Goal: Information Seeking & Learning: Learn about a topic

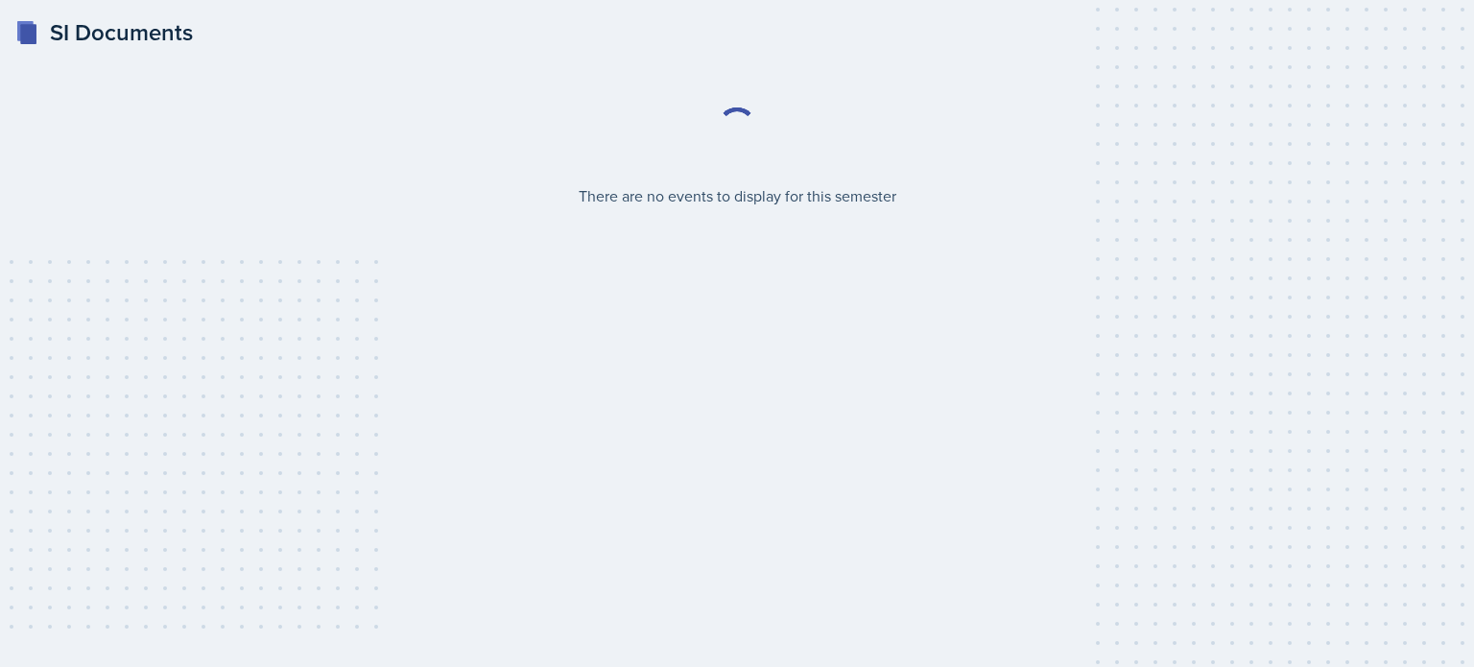
select select "2bed604d-1099-4043-b1bc-2365e8740244"
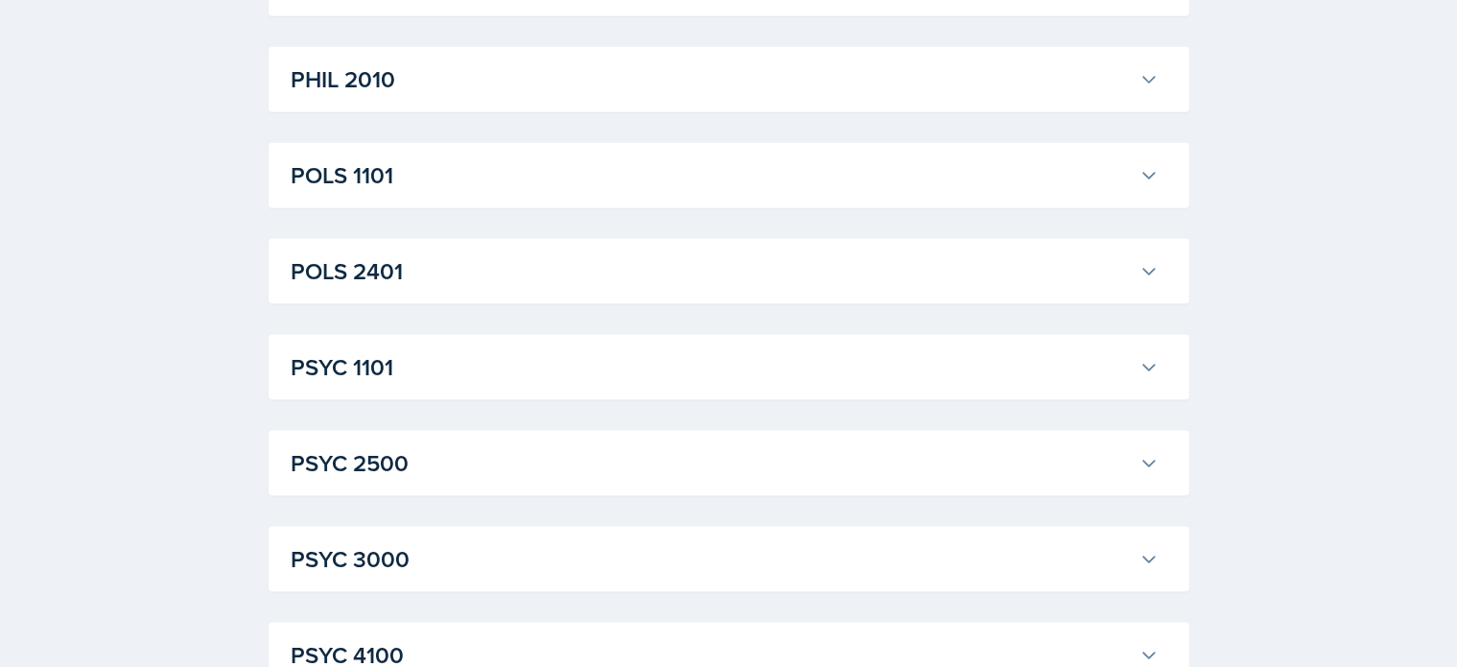
scroll to position [2764, 0]
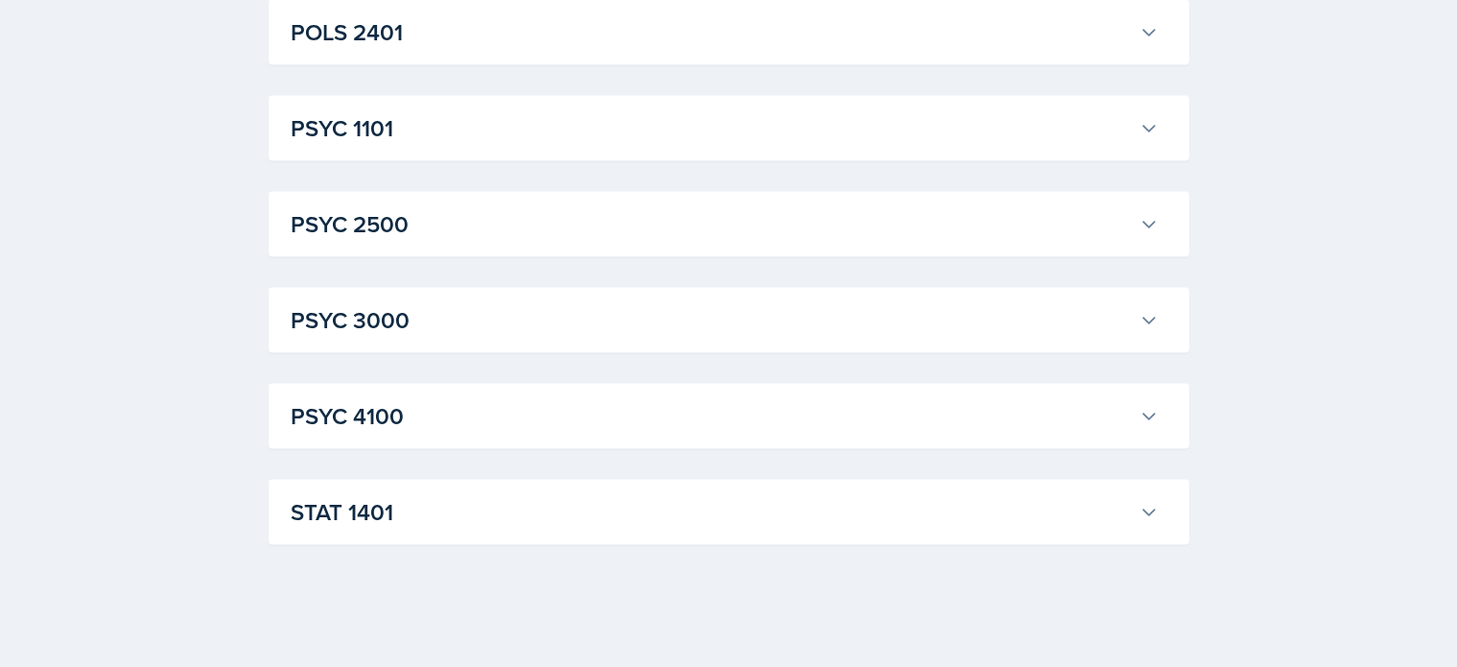
click at [420, 502] on h3 "STAT 1401" at bounding box center [712, 512] width 840 height 35
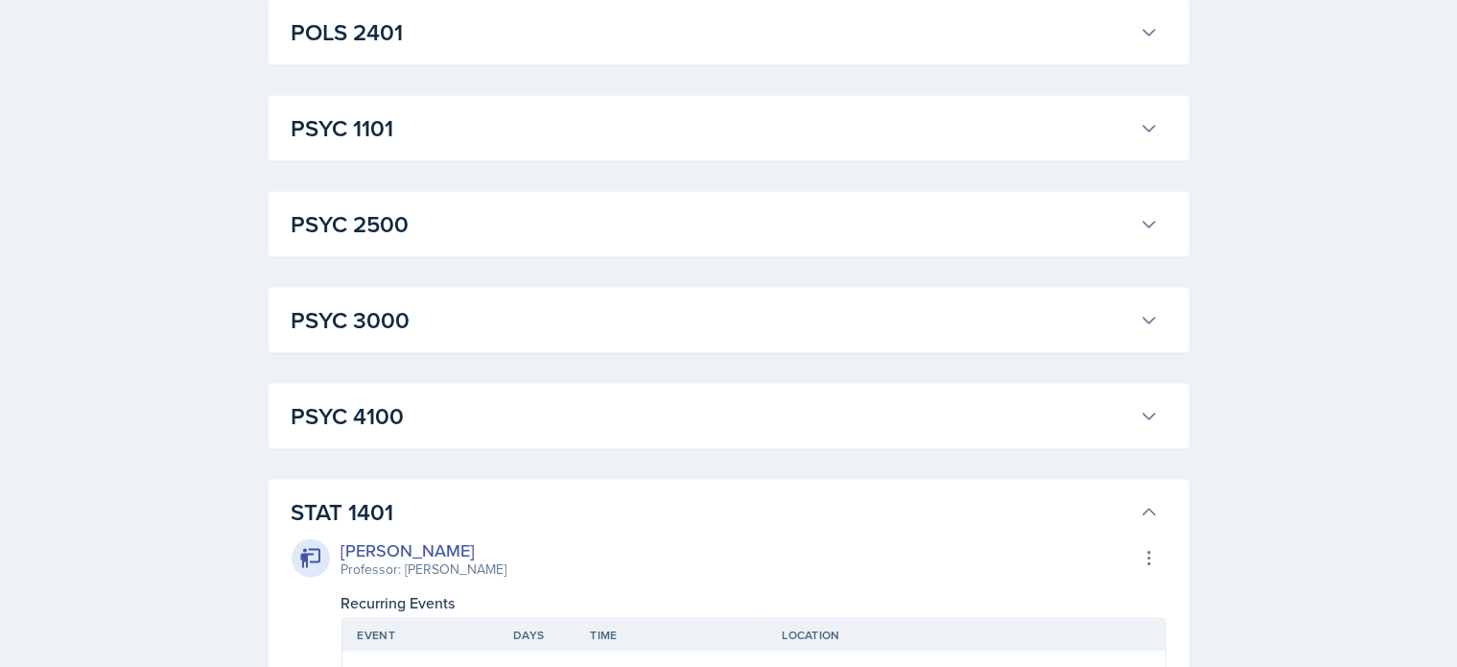
click at [420, 414] on h3 "PSYC 4100" at bounding box center [712, 416] width 840 height 35
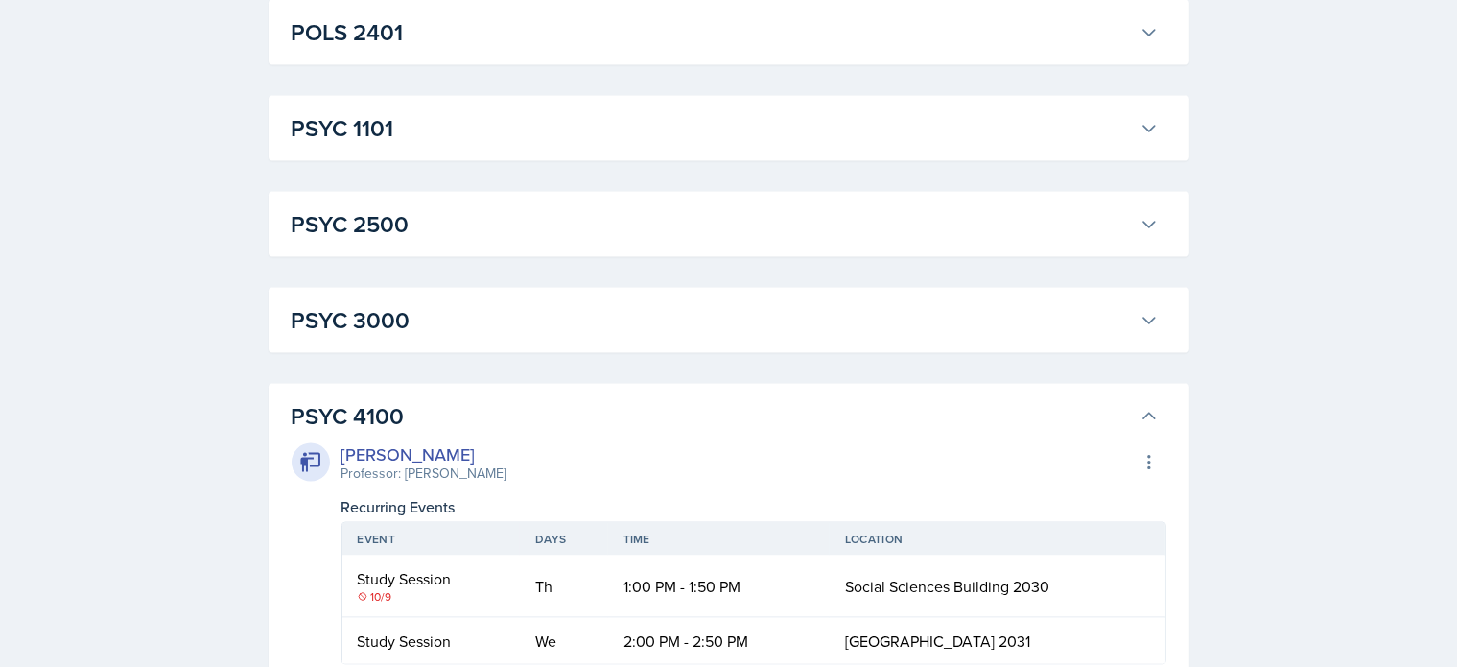
click at [393, 309] on h3 "PSYC 3000" at bounding box center [712, 320] width 840 height 35
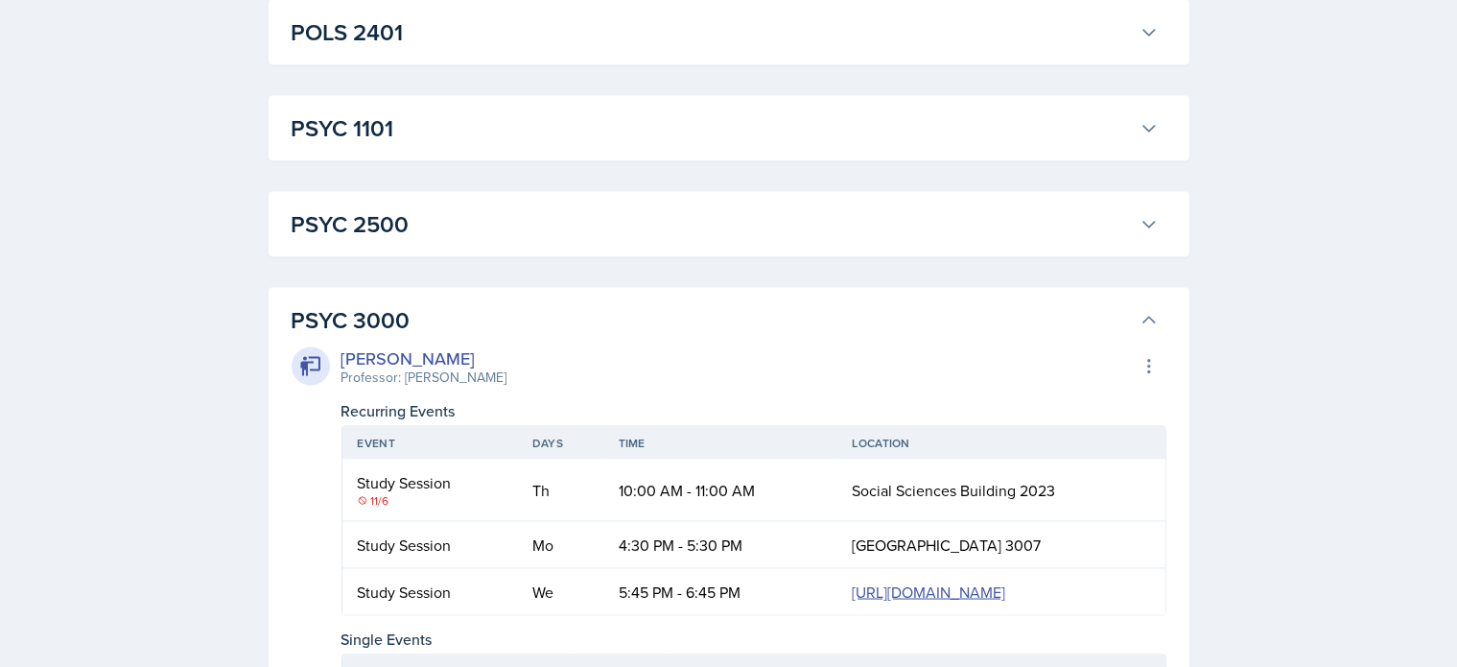
click at [378, 218] on h3 "PSYC 2500" at bounding box center [712, 224] width 840 height 35
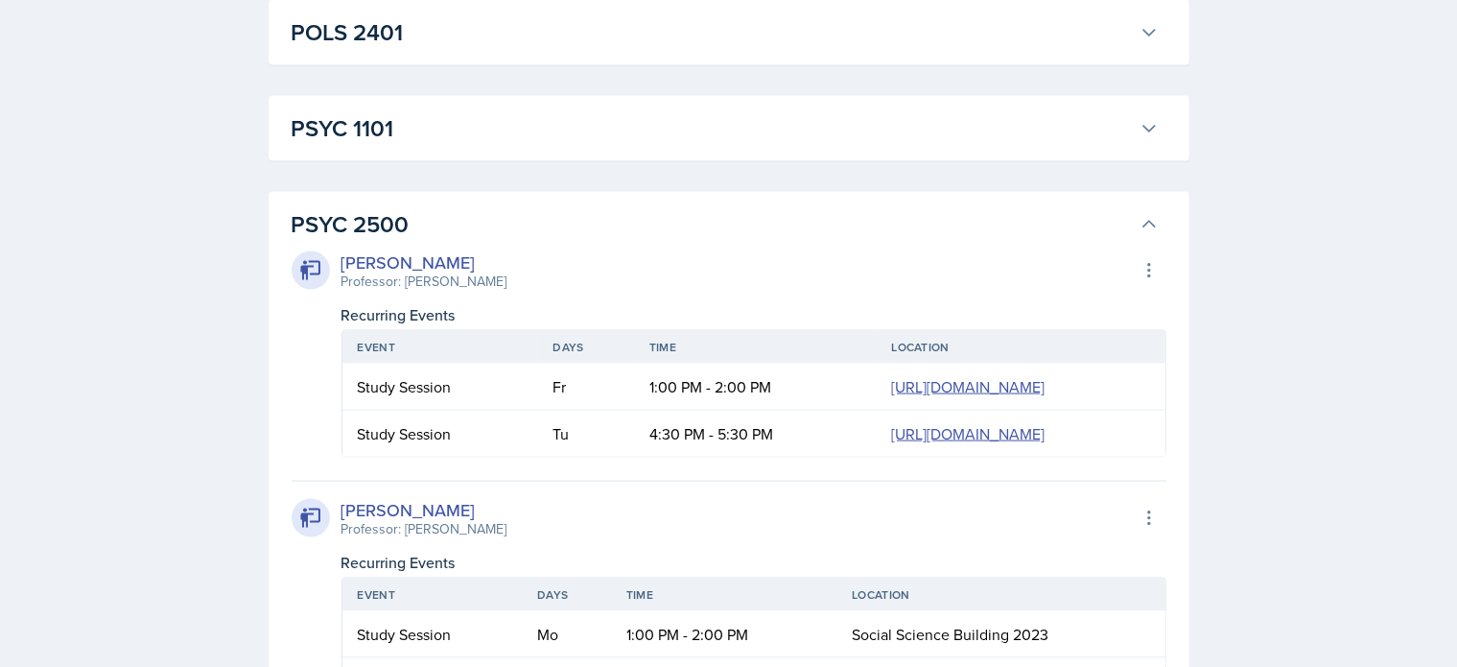
click at [363, 133] on h3 "PSYC 1101" at bounding box center [712, 128] width 840 height 35
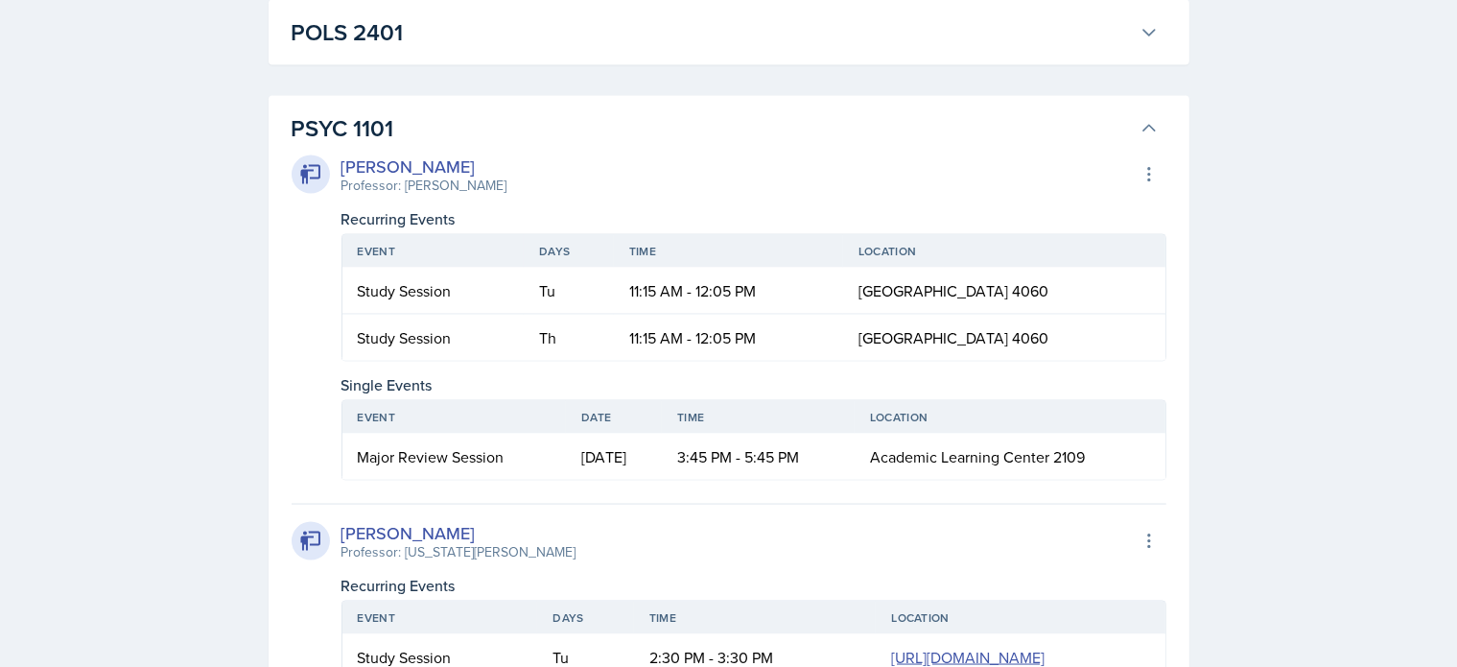
click at [366, 40] on h3 "POLS 2401" at bounding box center [712, 32] width 840 height 35
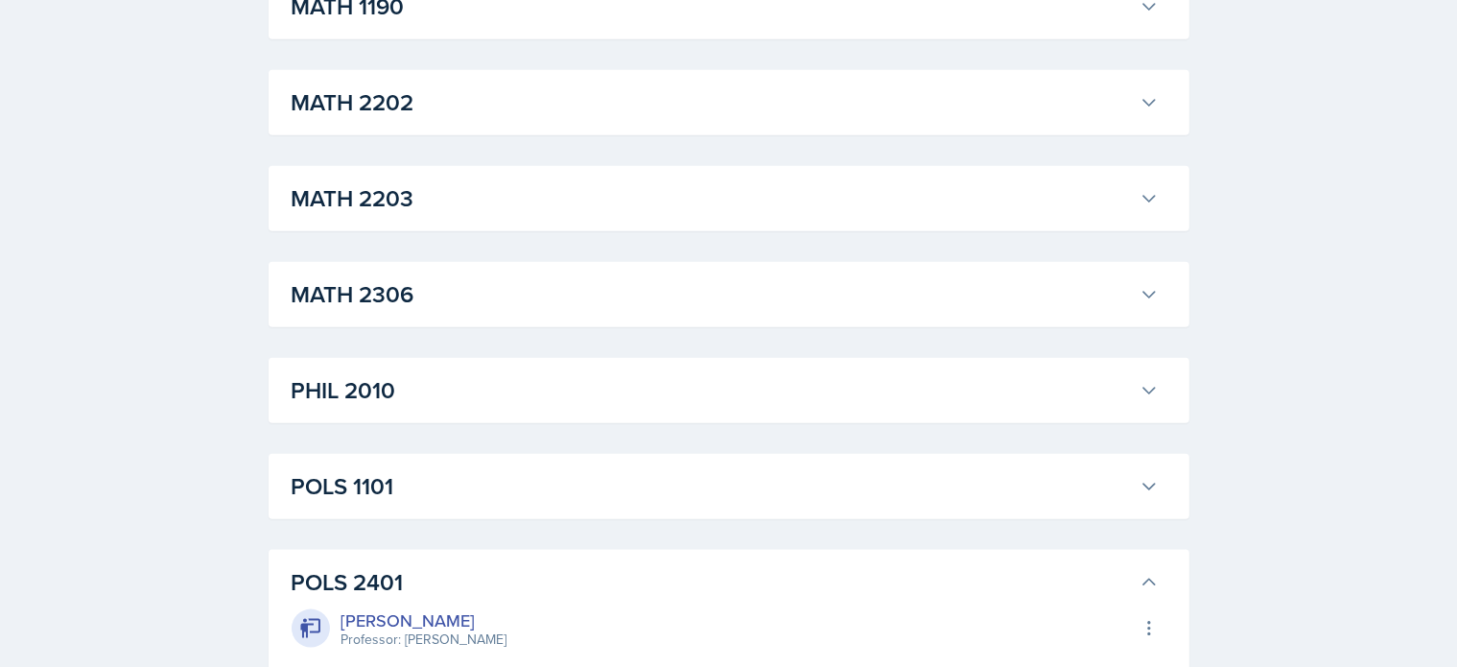
scroll to position [2219, 0]
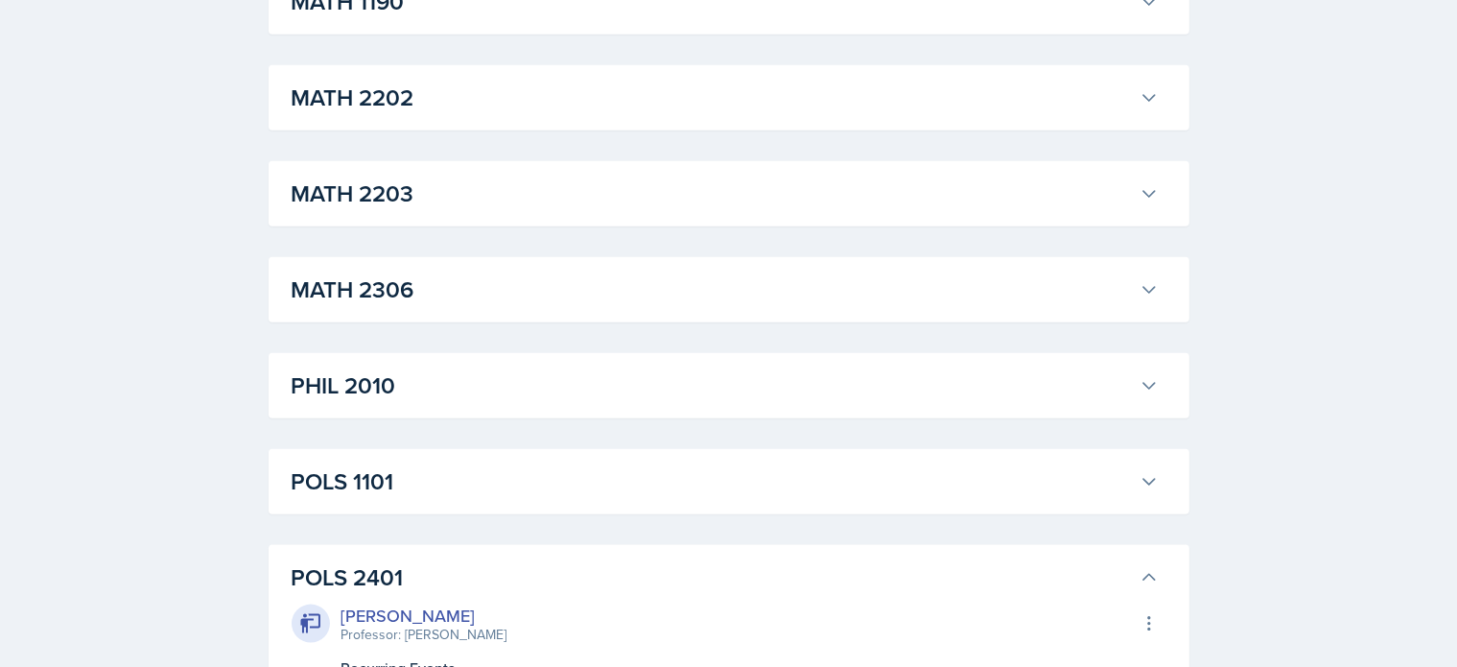
click at [362, 479] on h3 "POLS 1101" at bounding box center [712, 481] width 840 height 35
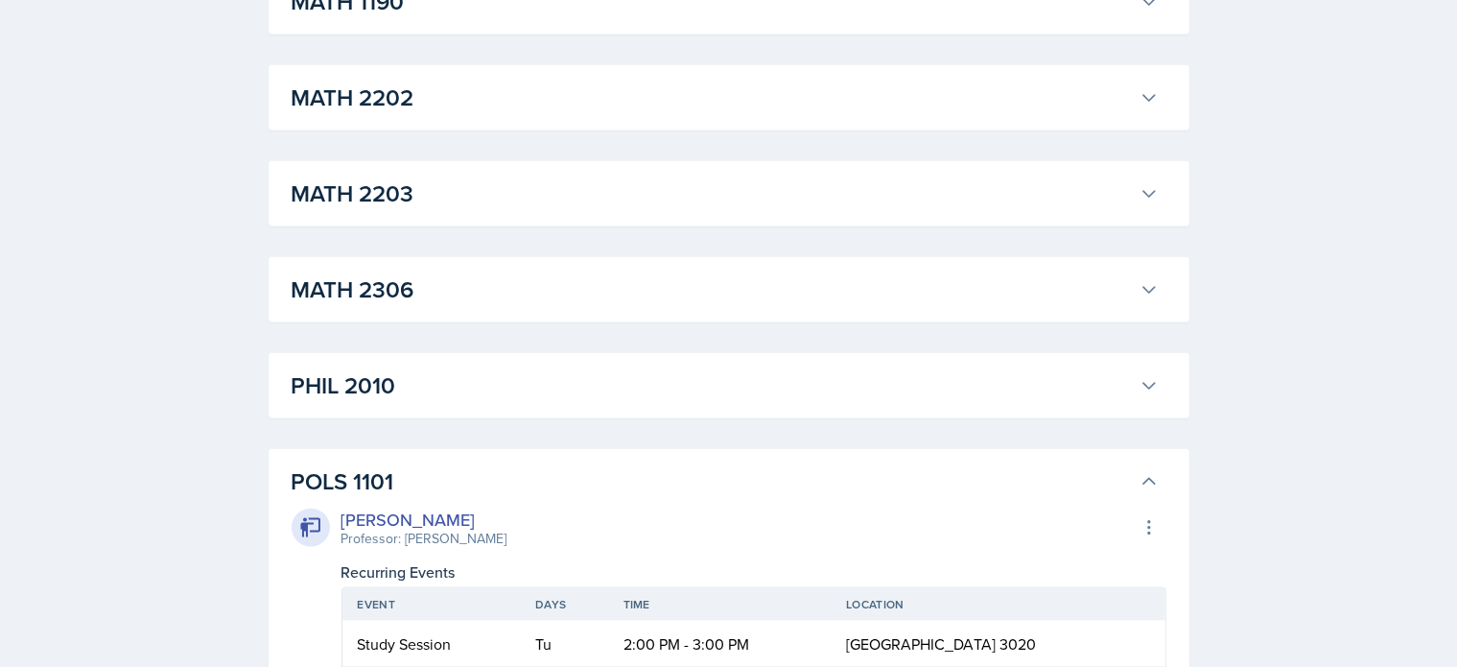
click at [378, 275] on h3 "MATH 2306" at bounding box center [712, 289] width 840 height 35
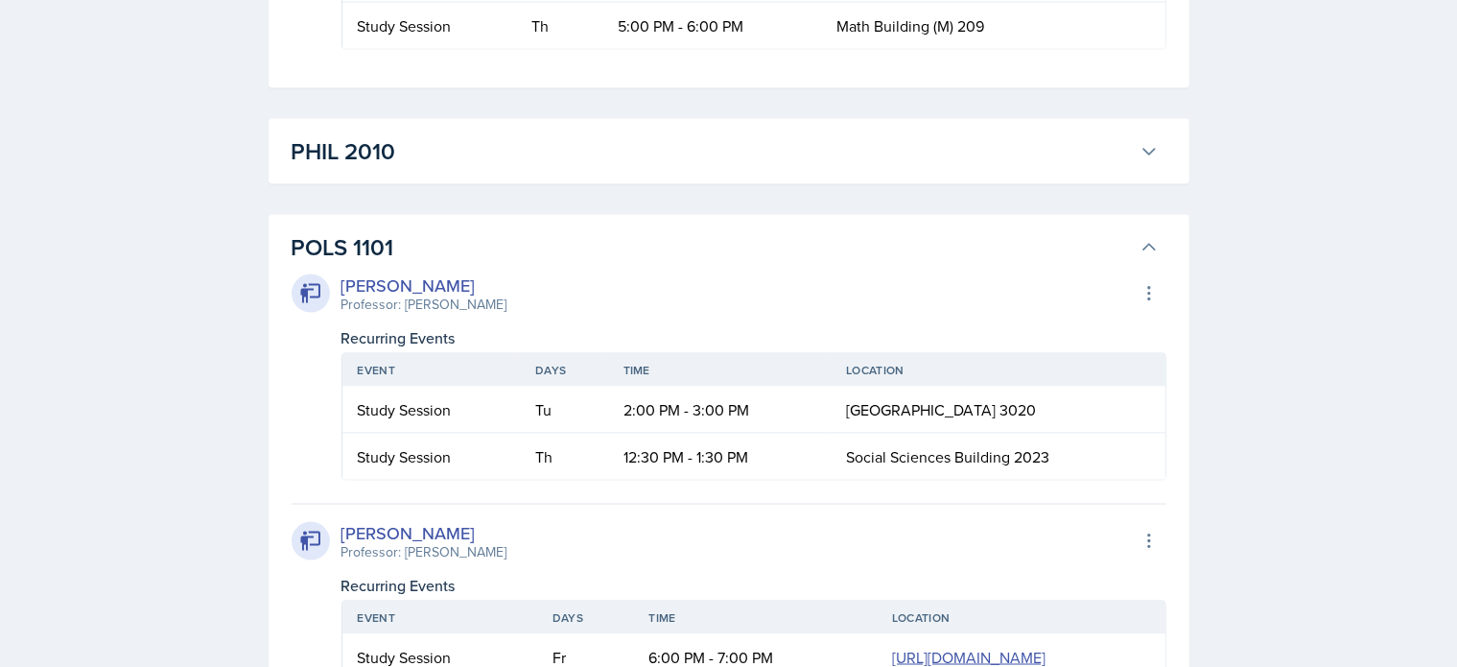
scroll to position [2799, 0]
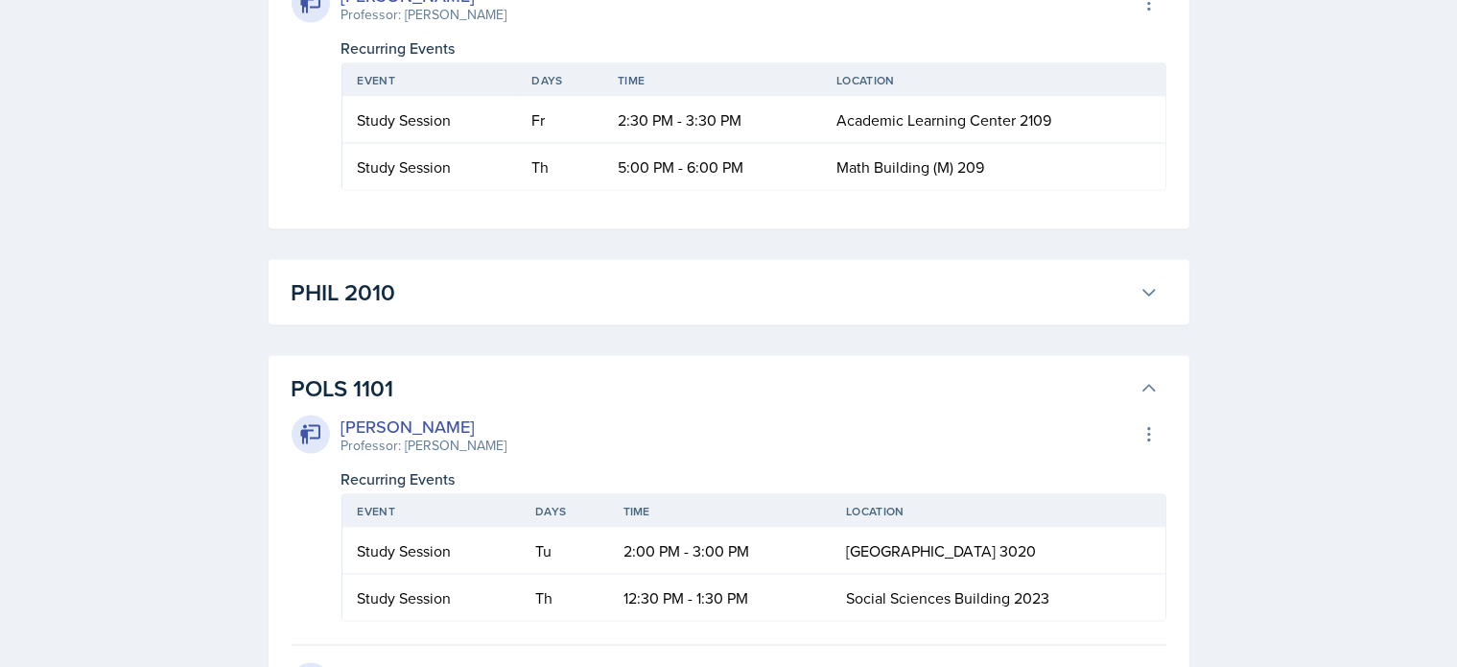
click at [389, 287] on h3 "PHIL 2010" at bounding box center [712, 292] width 840 height 35
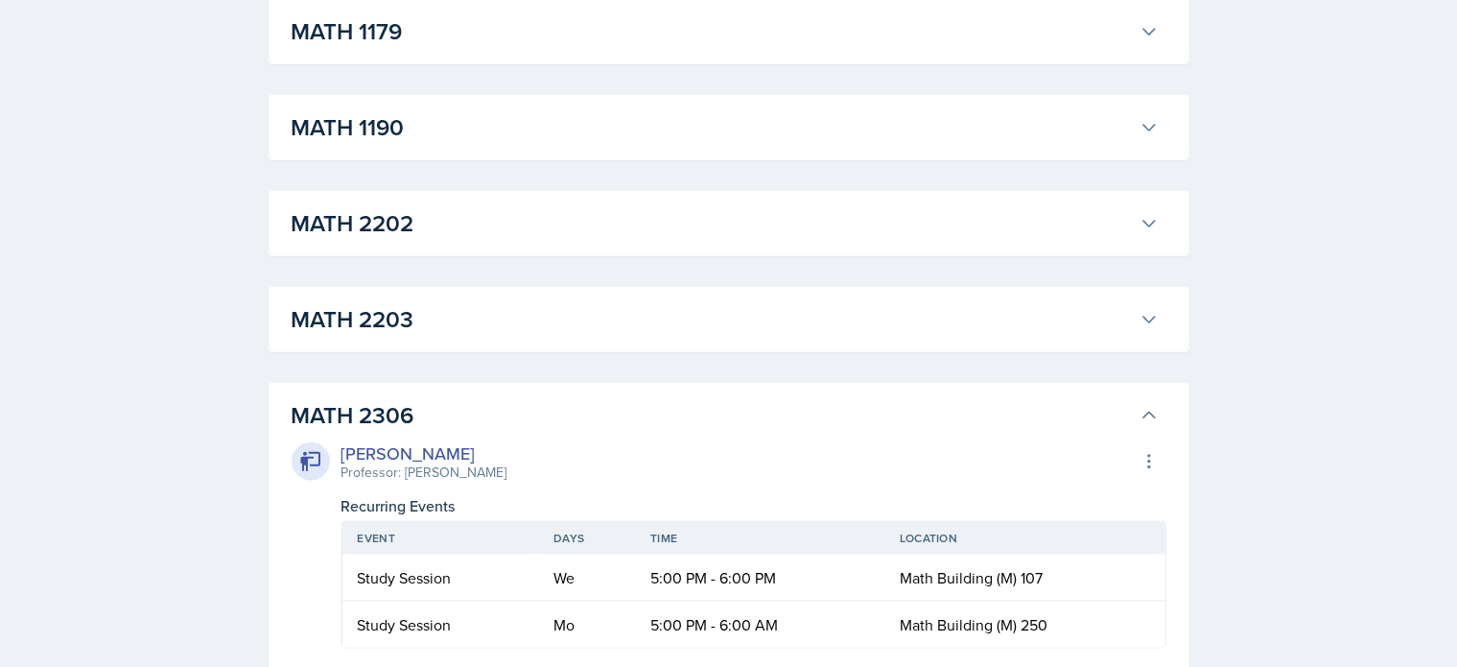
scroll to position [2084, 0]
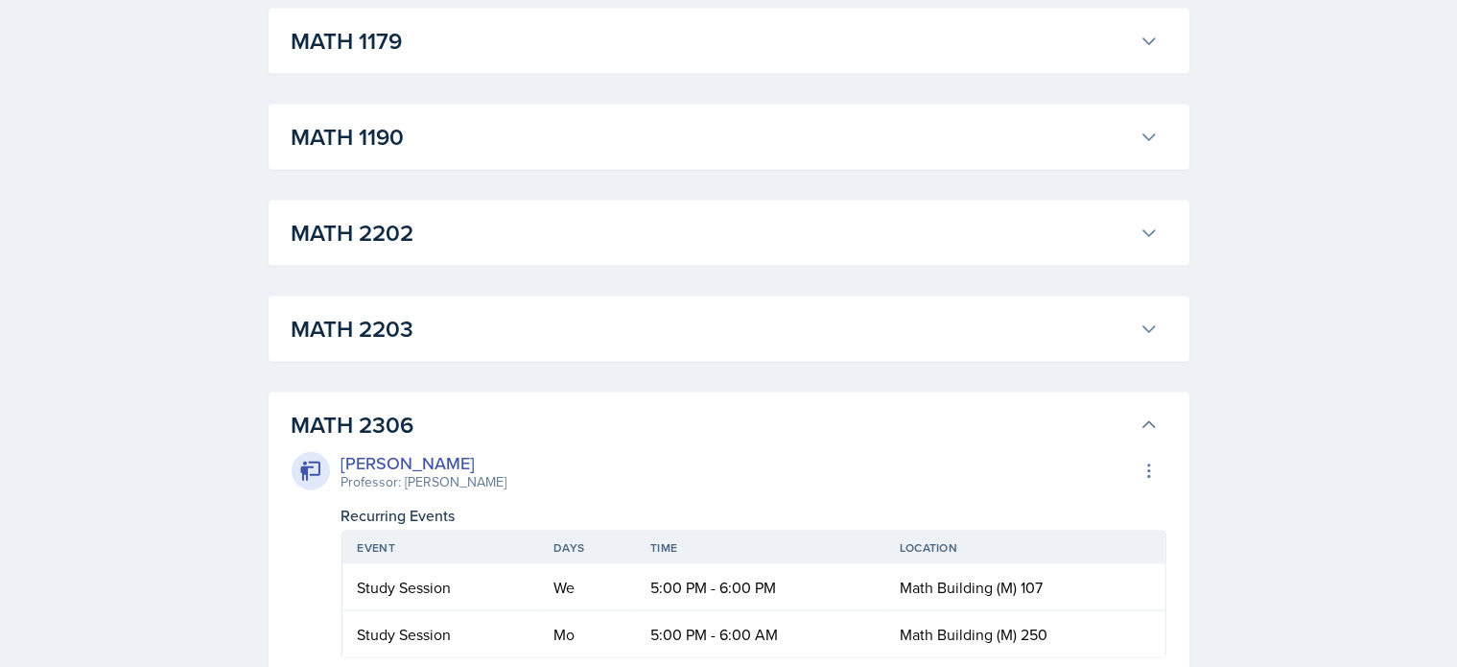
click at [377, 343] on h3 "MATH 2203" at bounding box center [712, 329] width 840 height 35
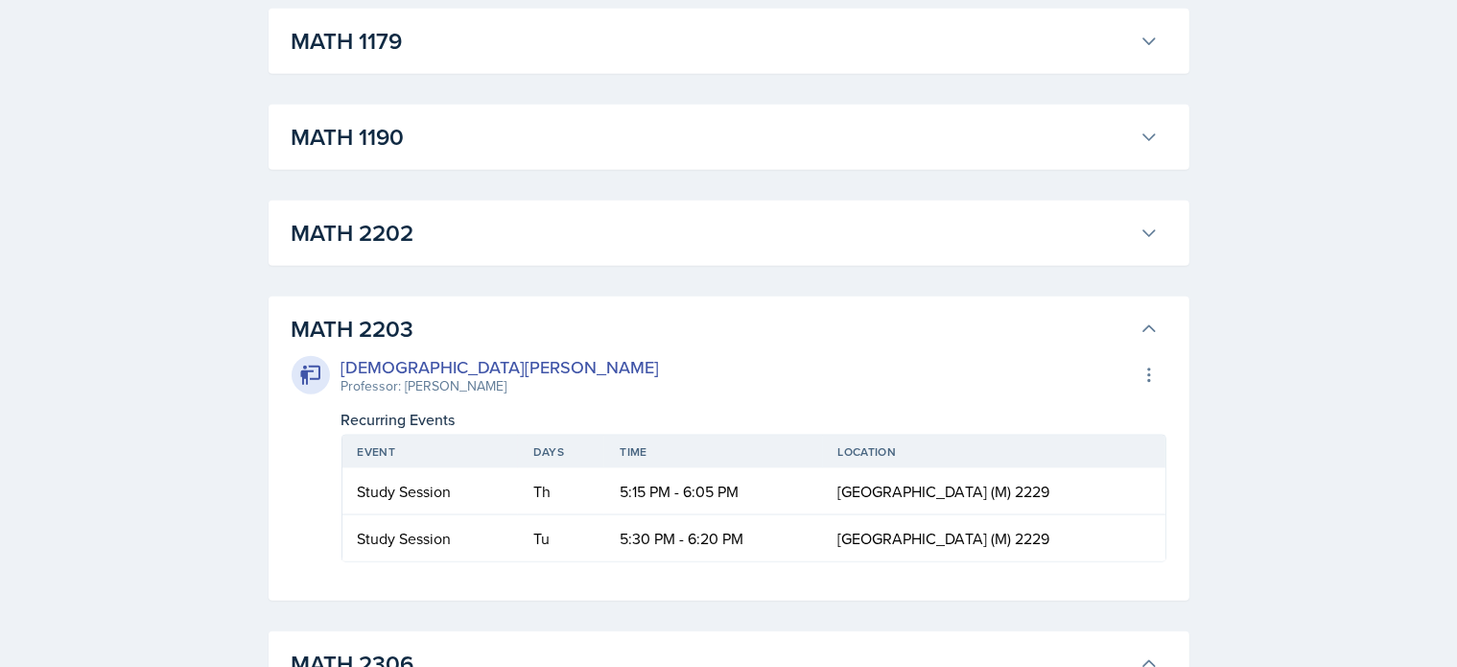
click at [388, 240] on h3 "MATH 2202" at bounding box center [712, 233] width 840 height 35
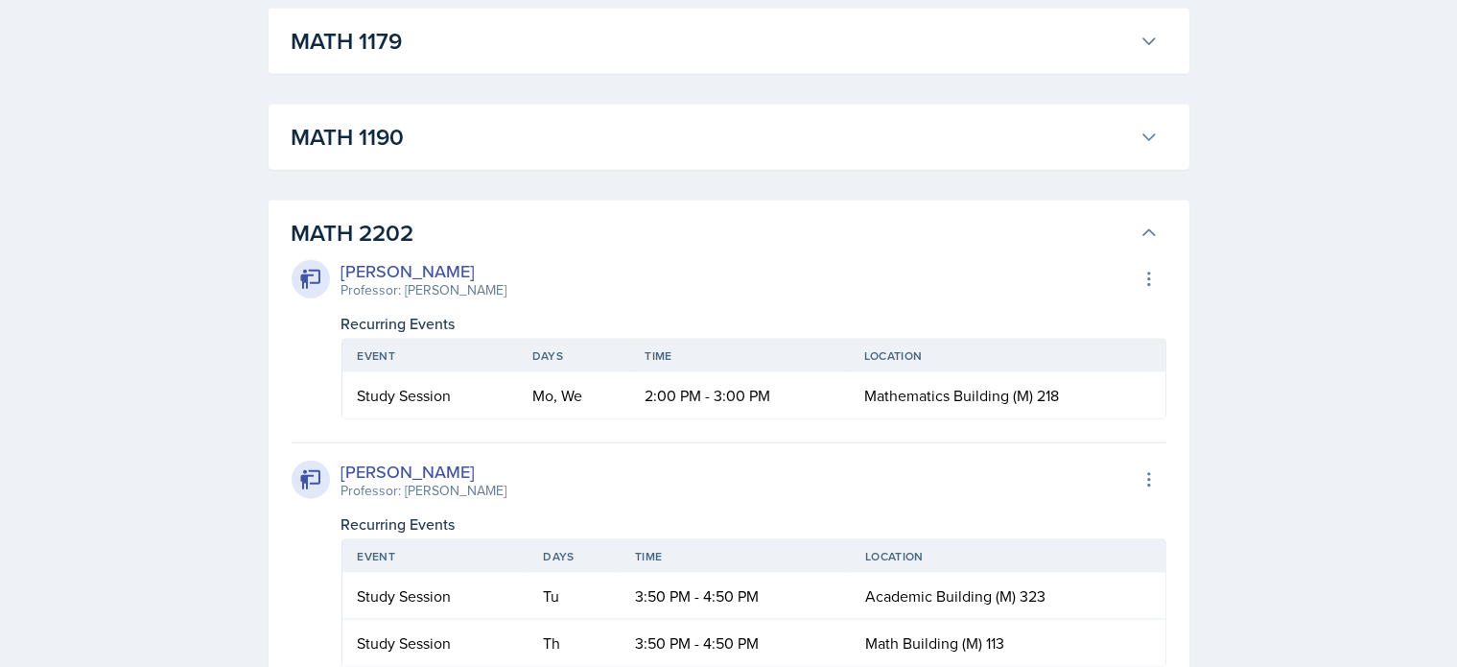
click at [381, 145] on h3 "MATH 1190" at bounding box center [712, 137] width 840 height 35
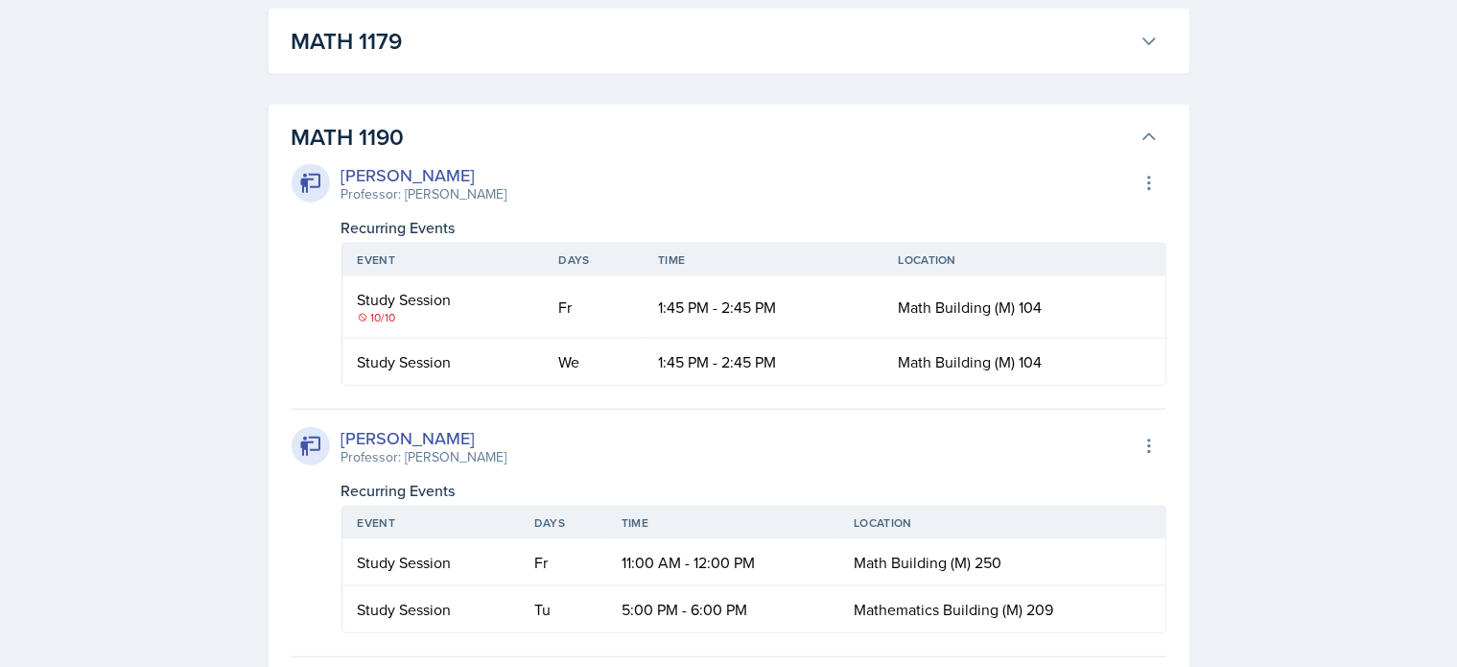
click at [365, 48] on h3 "MATH 1179" at bounding box center [712, 41] width 840 height 35
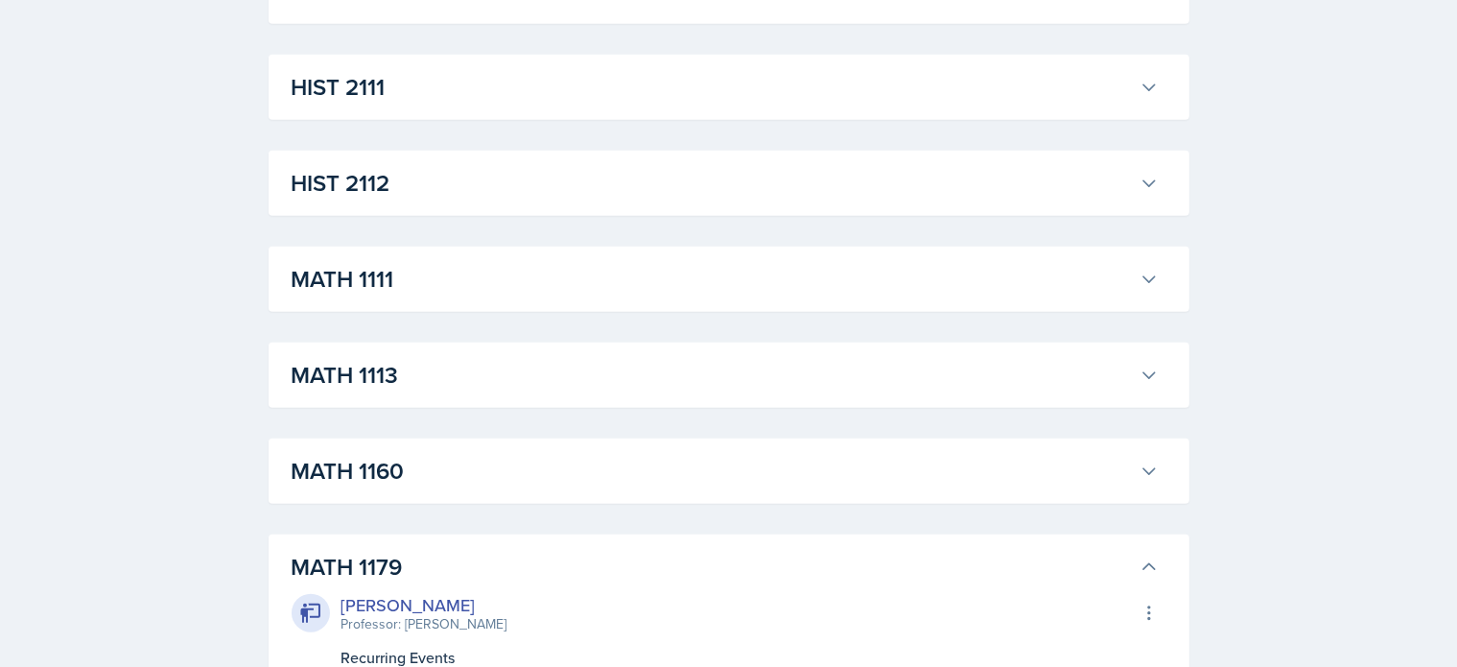
scroll to position [1554, 0]
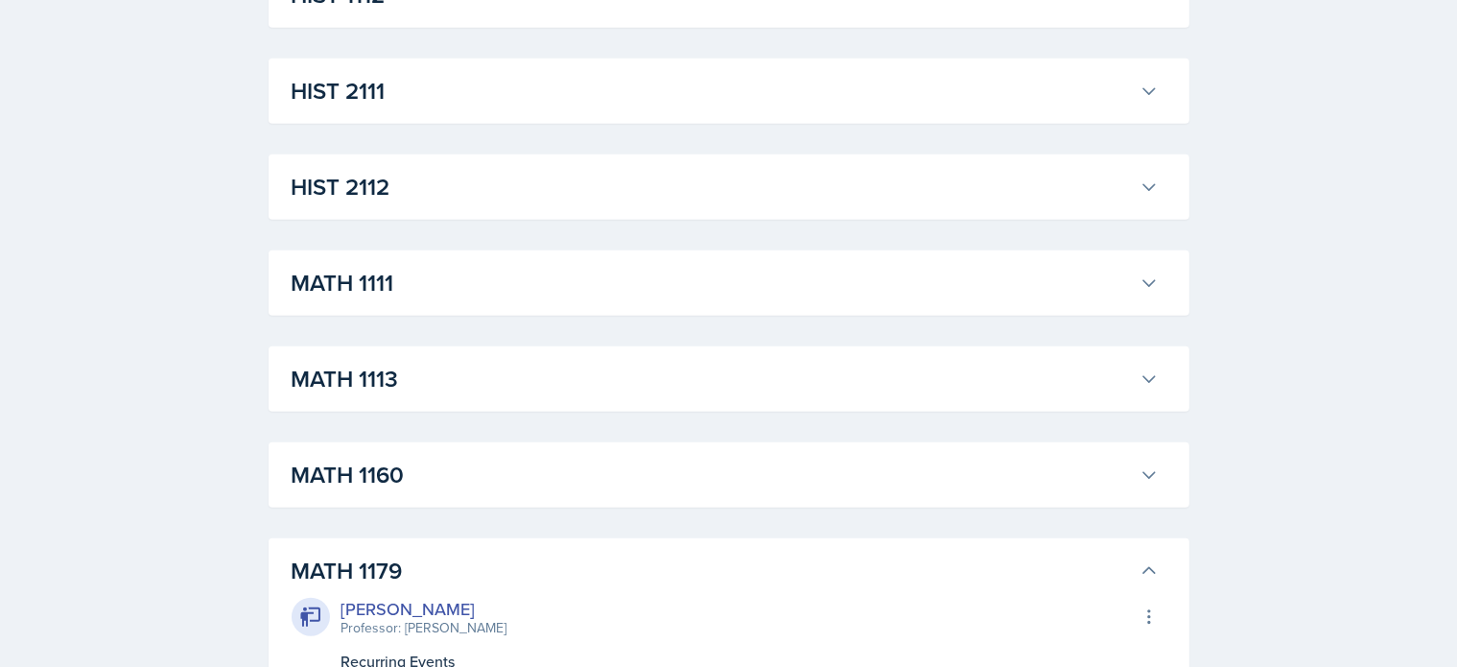
click at [404, 489] on h3 "MATH 1160" at bounding box center [712, 475] width 840 height 35
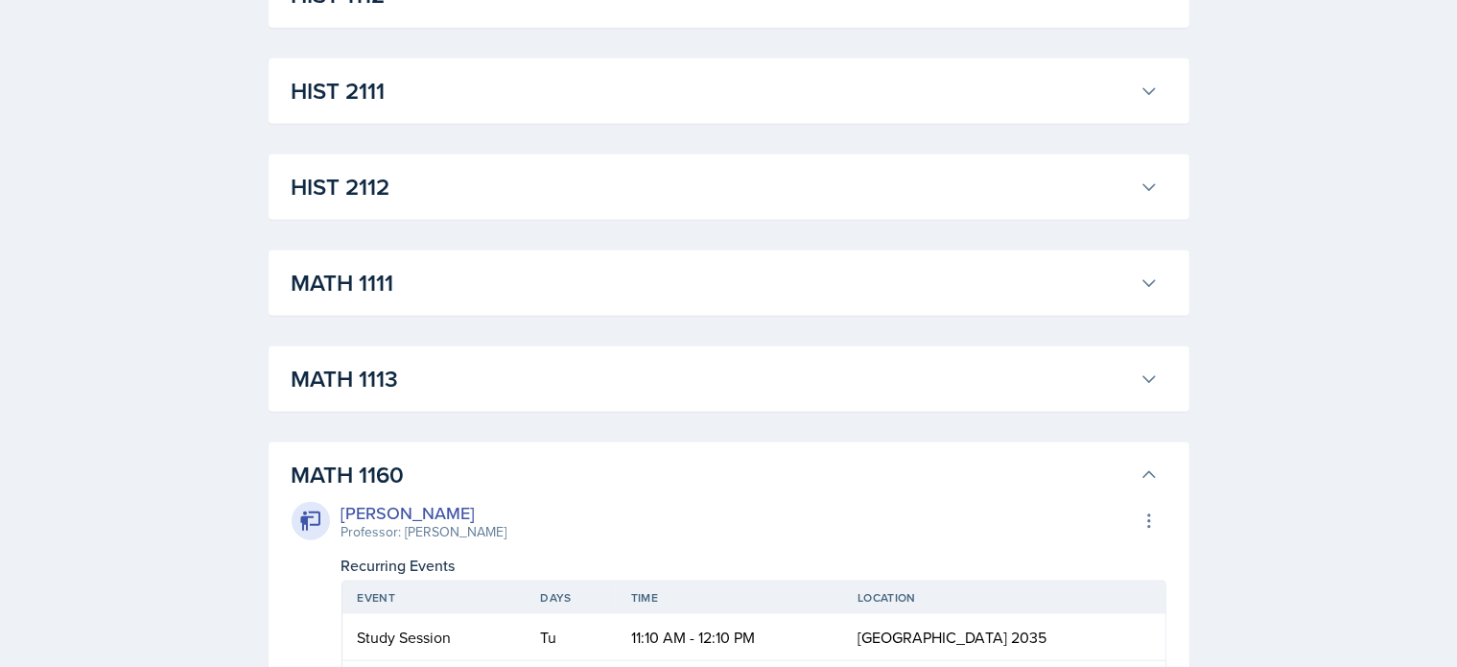
click at [414, 387] on h3 "MATH 1113" at bounding box center [712, 379] width 840 height 35
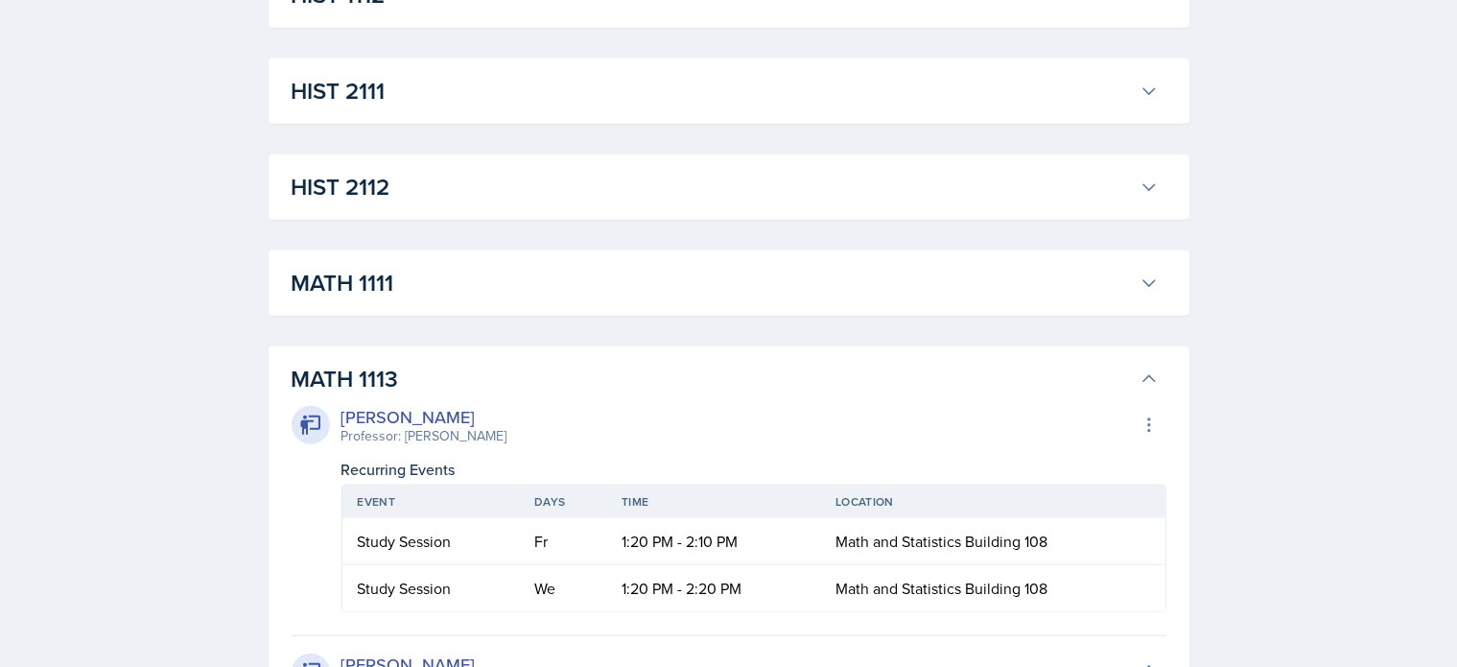
click at [403, 299] on button "MATH 1111" at bounding box center [725, 283] width 875 height 42
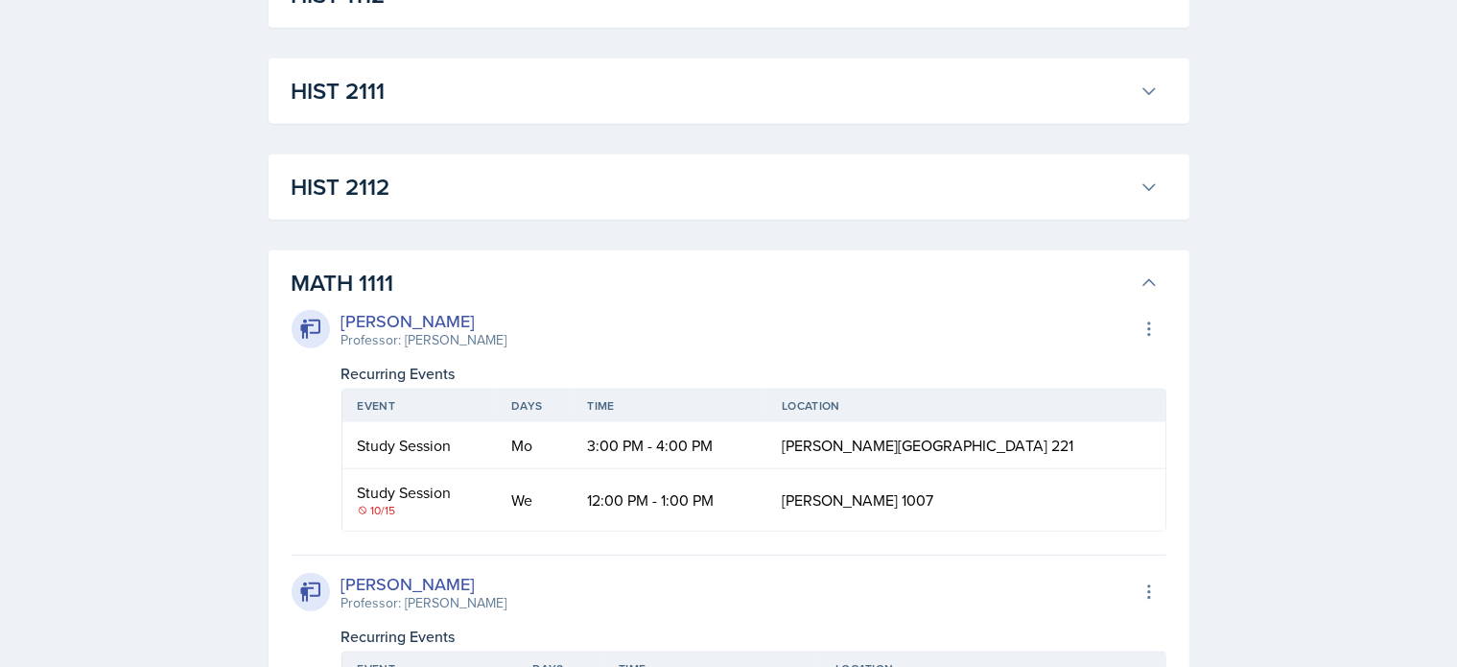
click at [399, 178] on h3 "HIST 2112" at bounding box center [712, 187] width 840 height 35
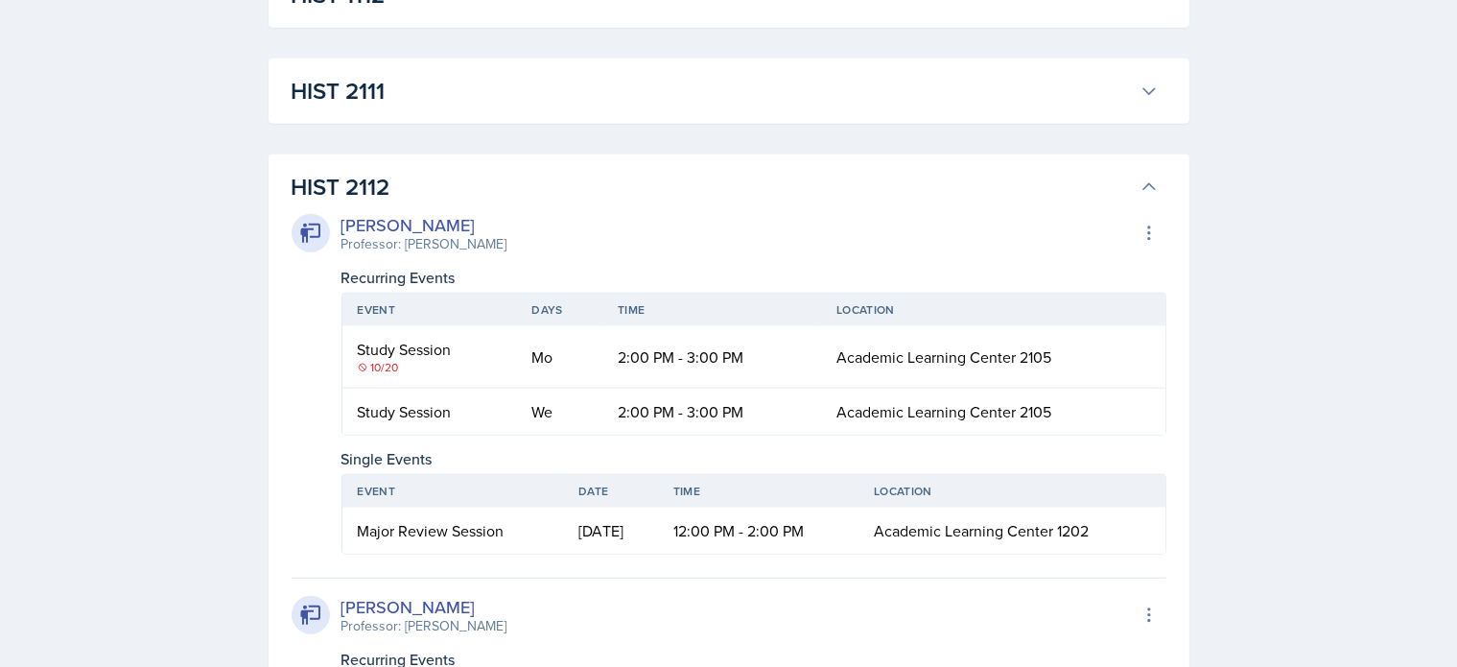
click at [382, 94] on h3 "HIST 2111" at bounding box center [712, 91] width 840 height 35
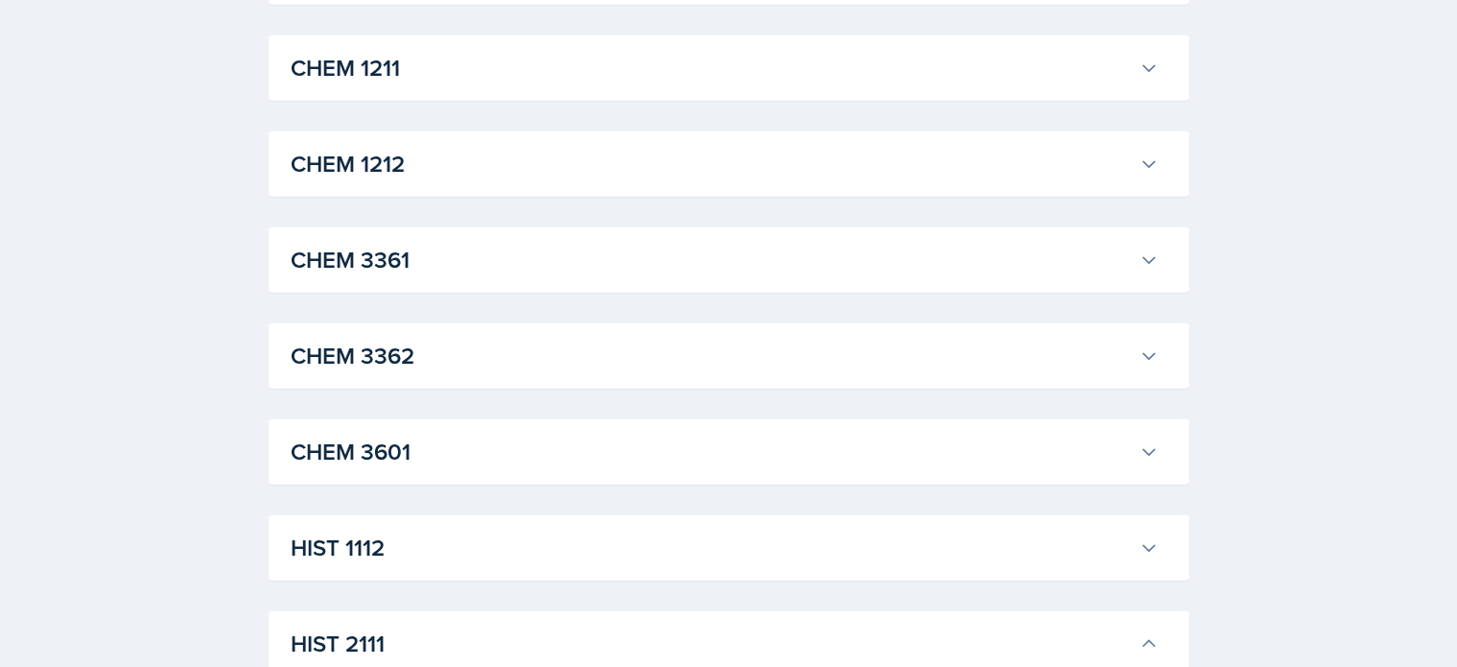
scroll to position [994, 0]
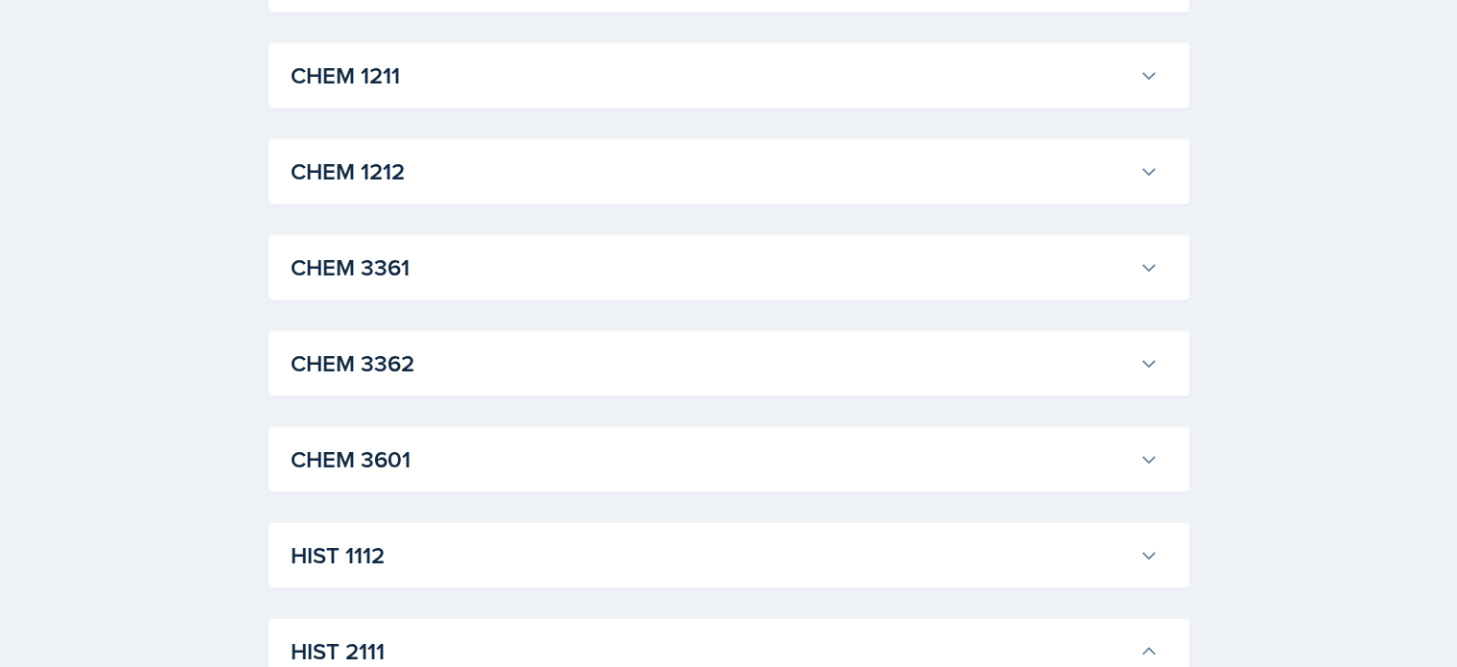
click at [341, 573] on button "HIST 1112" at bounding box center [725, 555] width 875 height 42
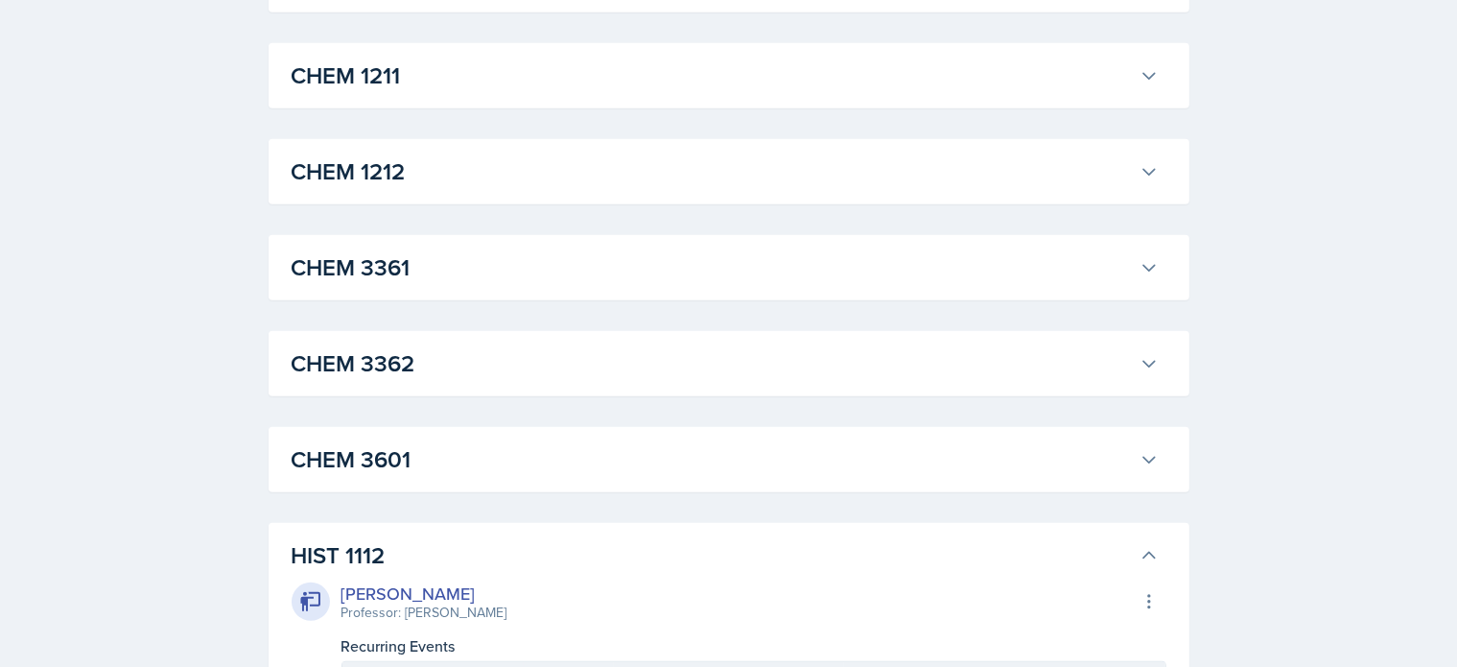
click at [366, 457] on h3 "CHEM 3601" at bounding box center [712, 459] width 840 height 35
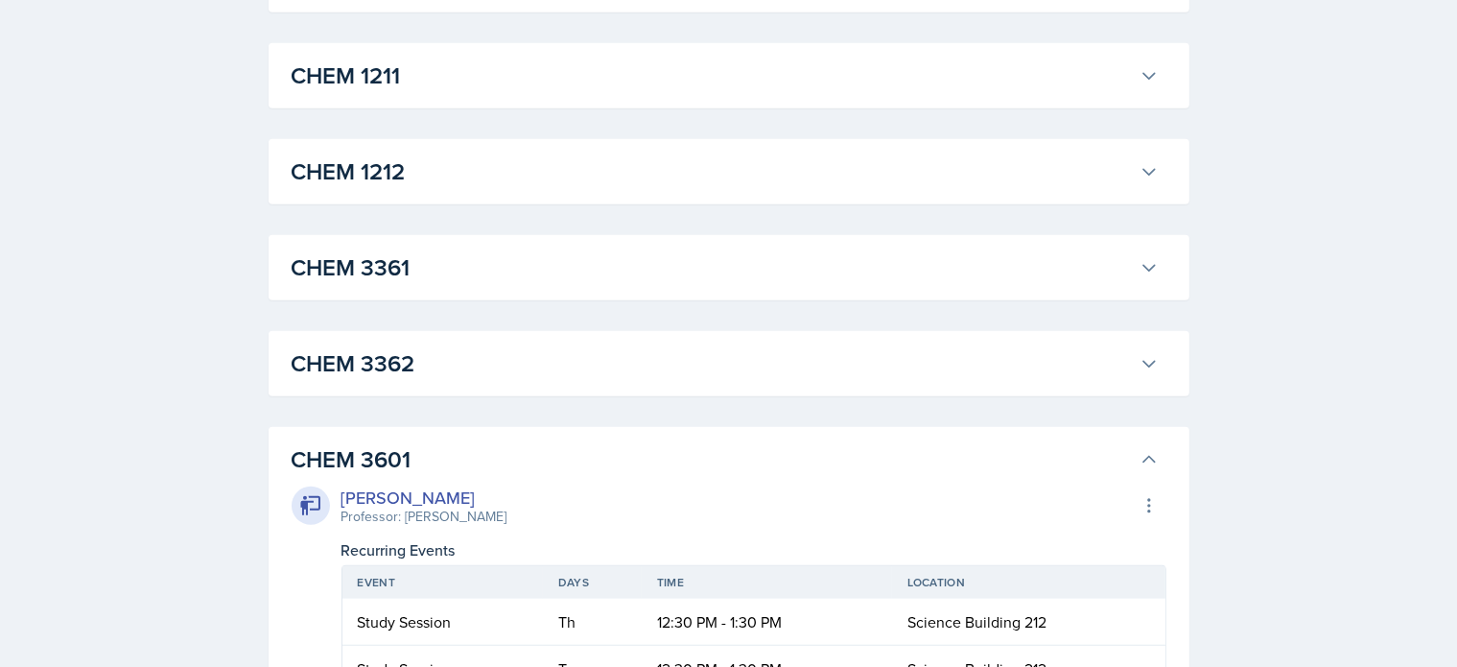
click at [377, 363] on h3 "CHEM 3362" at bounding box center [712, 363] width 840 height 35
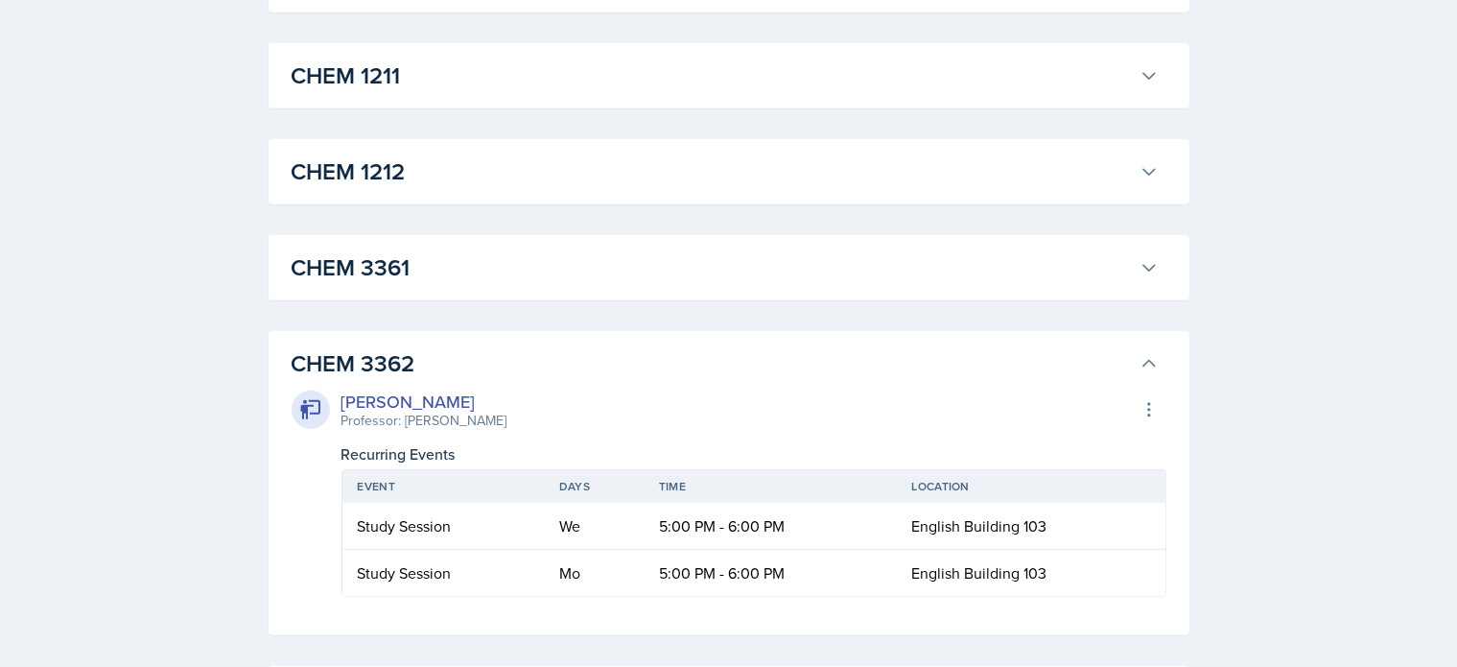
click at [393, 275] on h3 "CHEM 3361" at bounding box center [712, 267] width 840 height 35
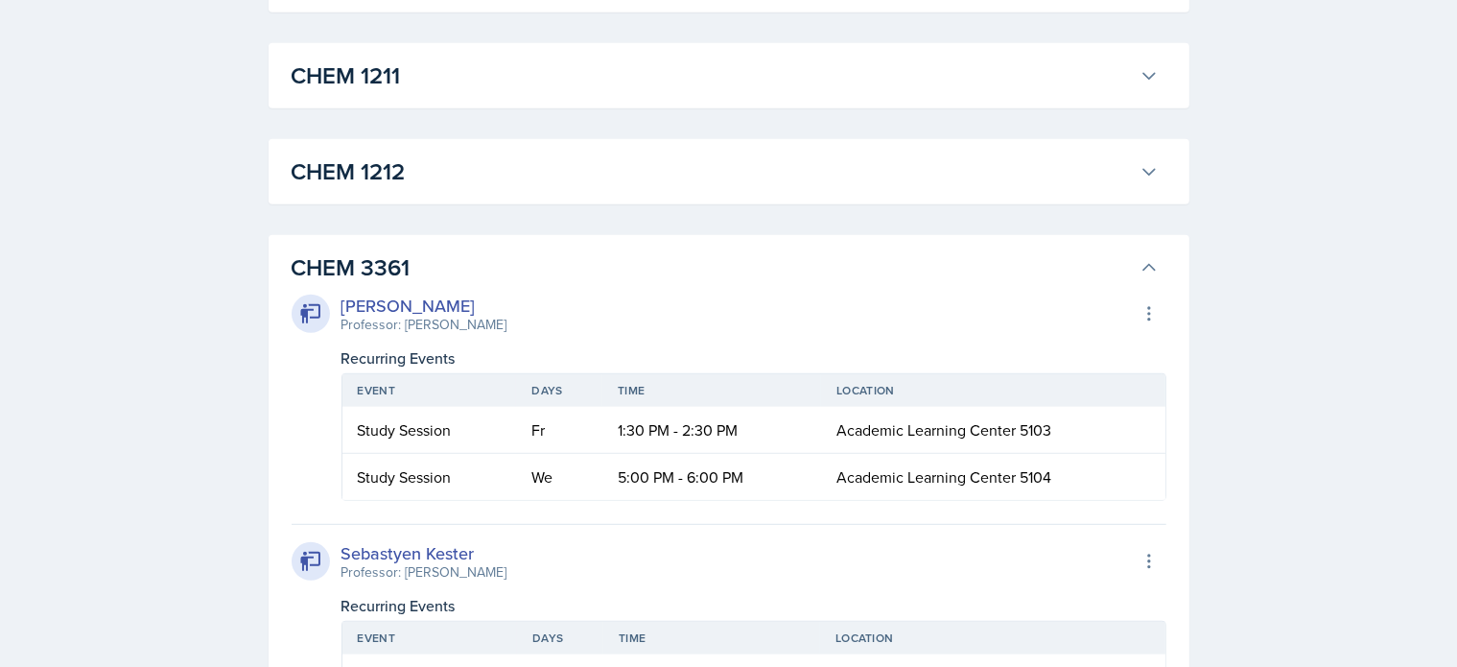
click at [388, 178] on h3 "CHEM 1212" at bounding box center [712, 171] width 840 height 35
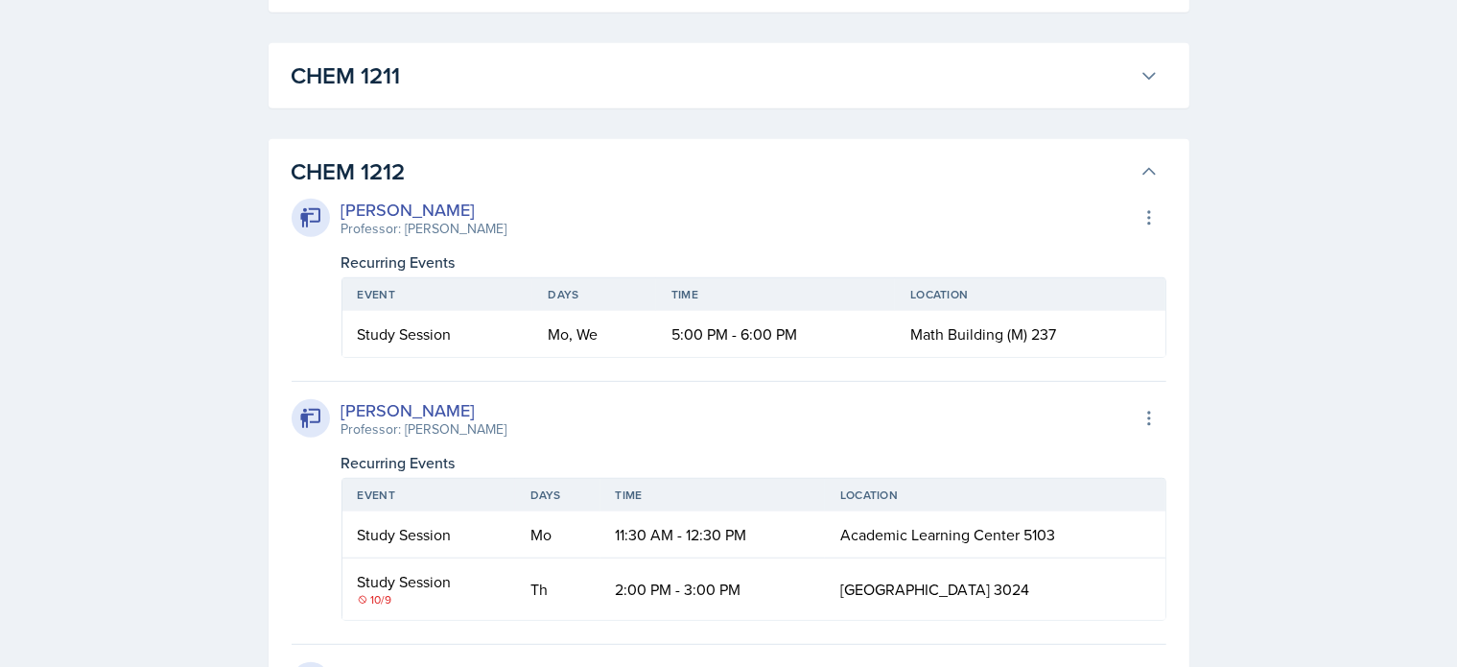
click at [381, 70] on h3 "CHEM 1211" at bounding box center [712, 76] width 840 height 35
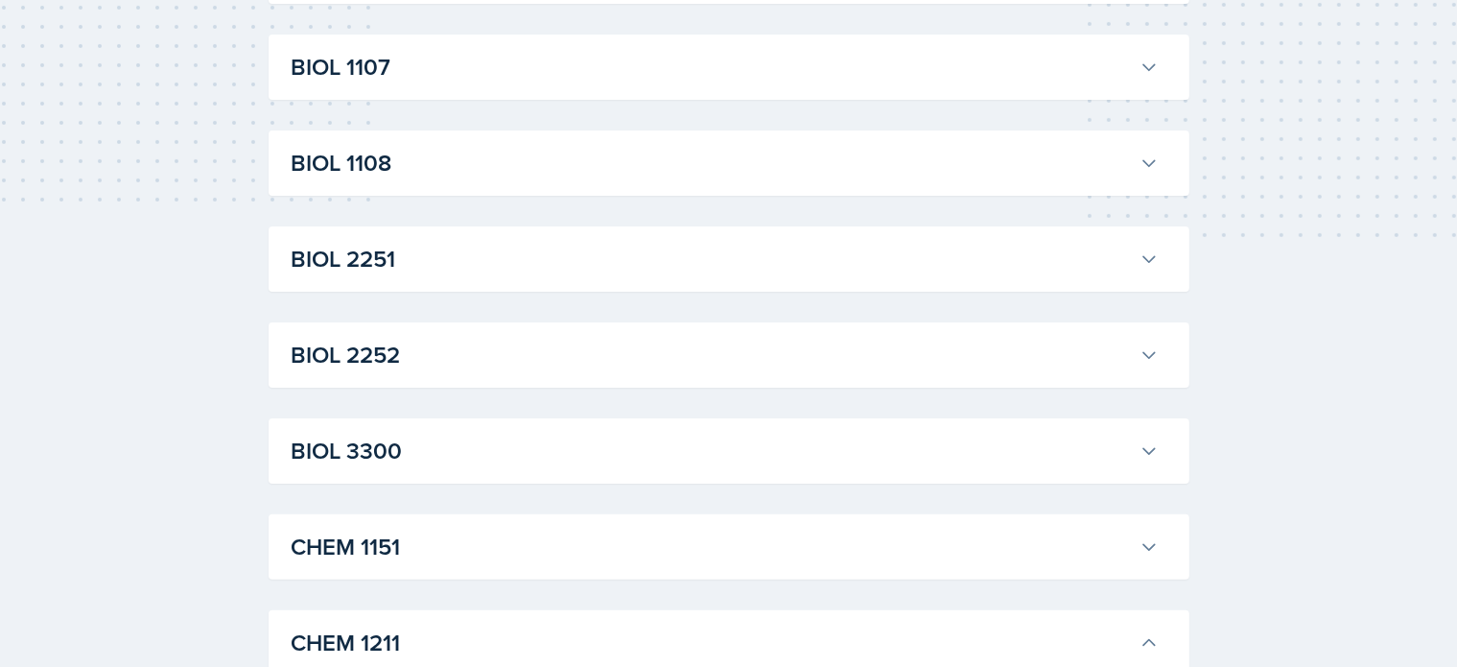
scroll to position [426, 0]
click at [365, 563] on h3 "CHEM 1151" at bounding box center [712, 548] width 840 height 35
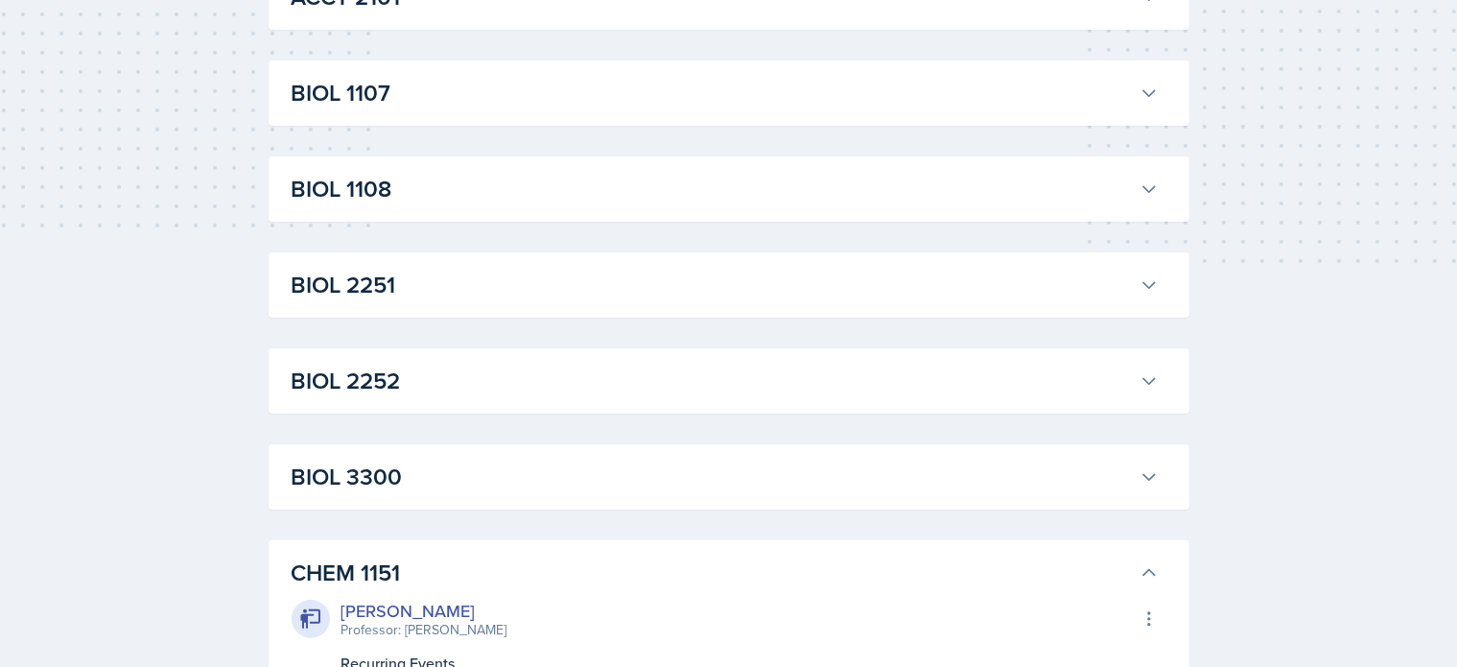
scroll to position [396, 0]
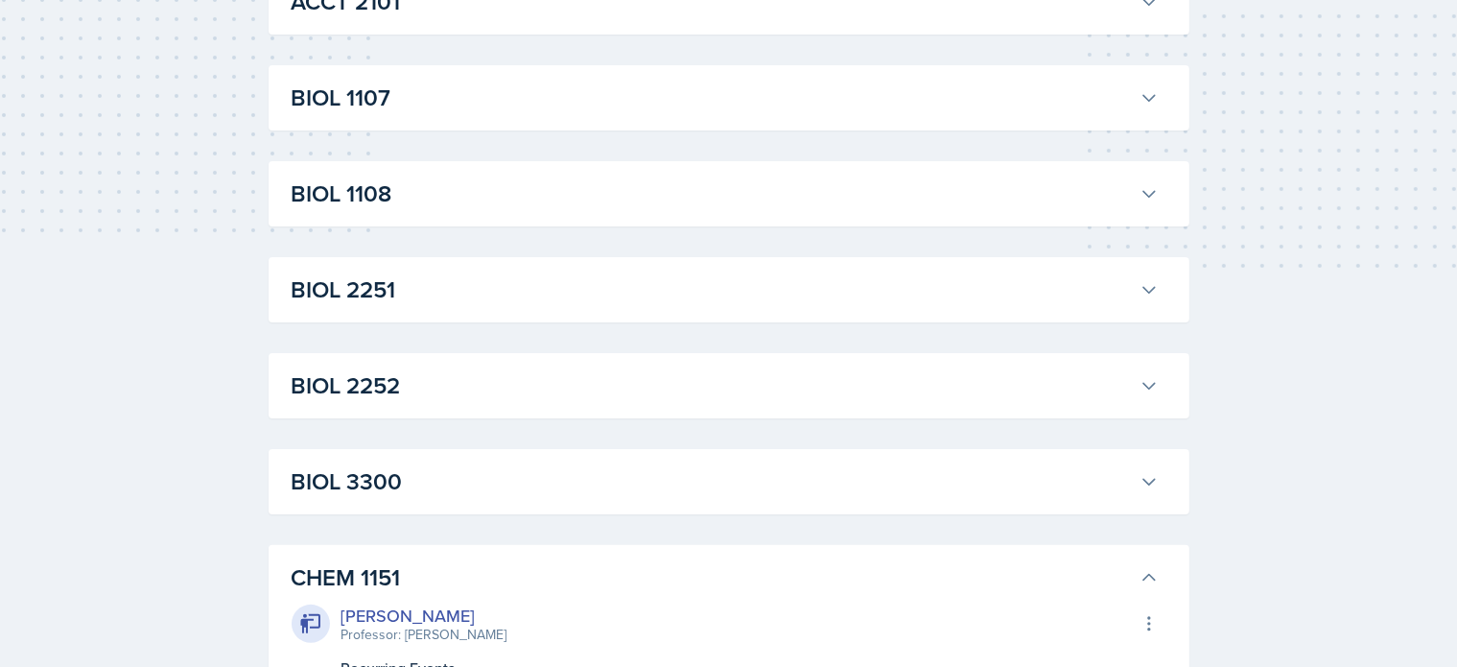
click at [366, 475] on h3 "BIOL 3300" at bounding box center [712, 481] width 840 height 35
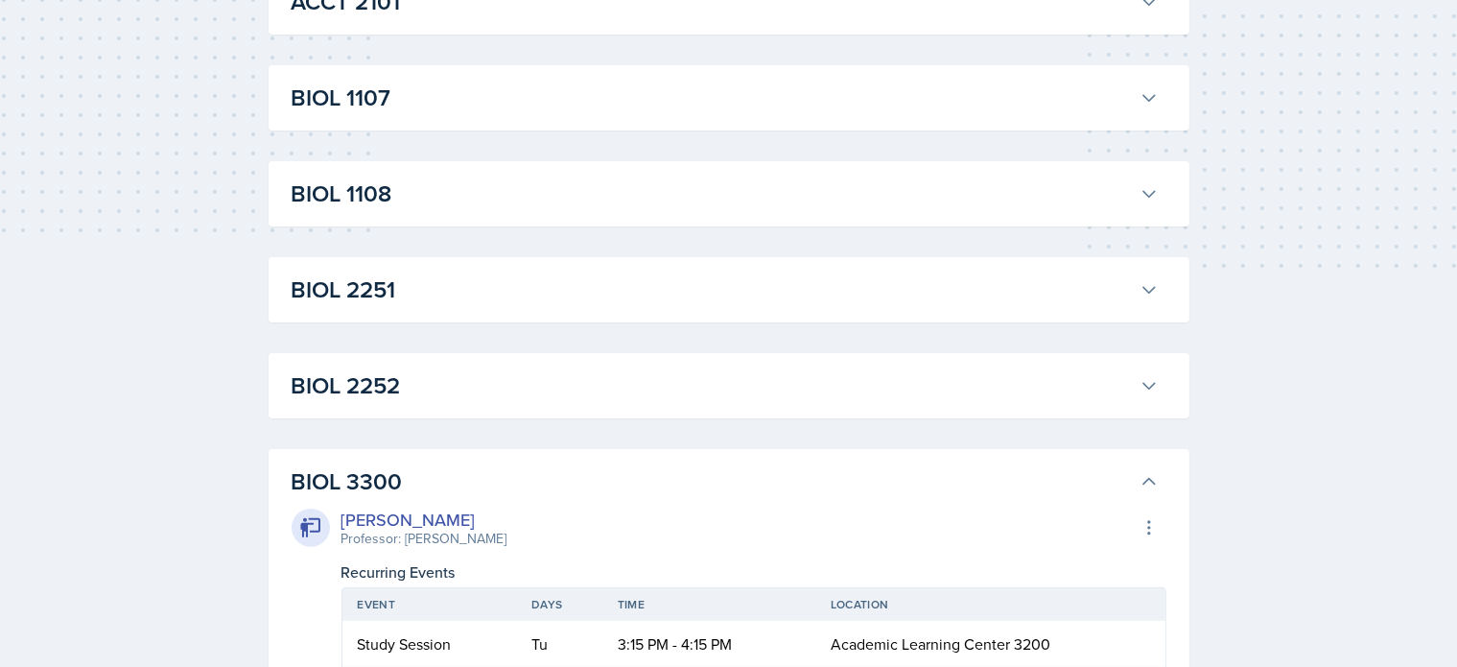
click at [346, 393] on h3 "BIOL 2252" at bounding box center [712, 385] width 840 height 35
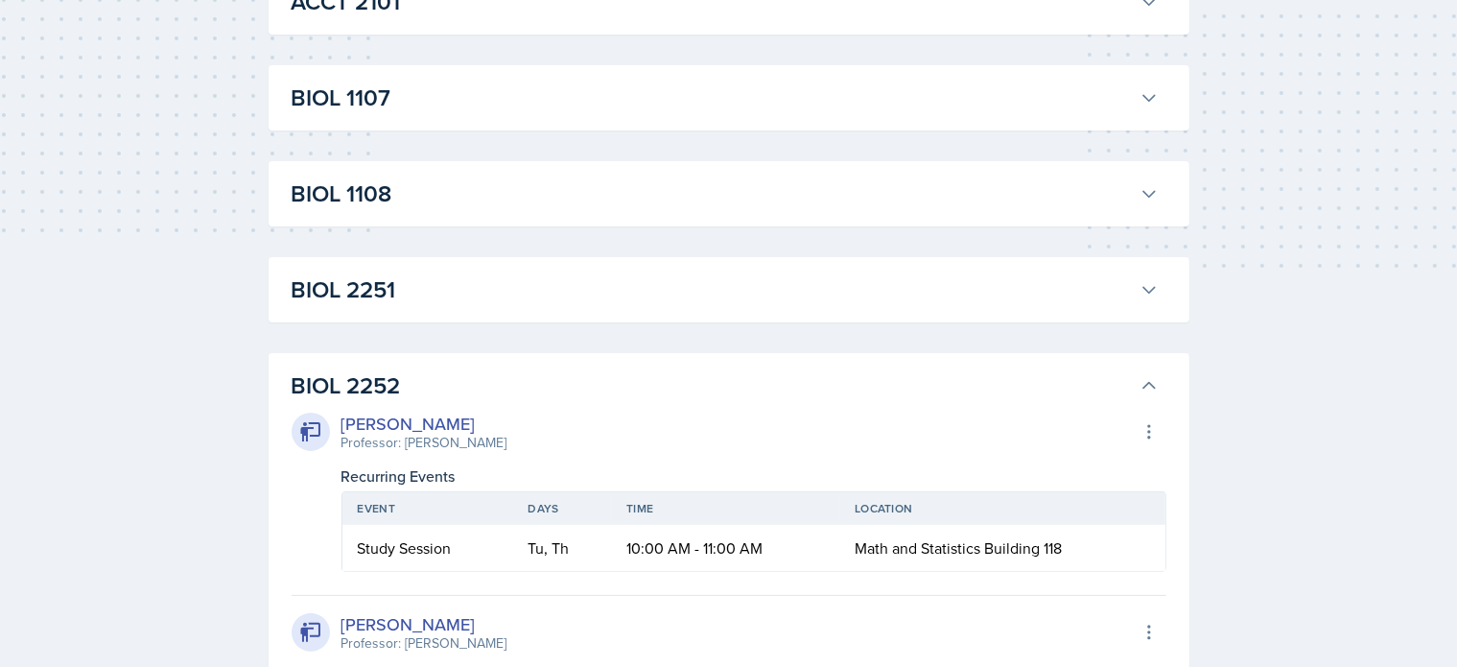
click at [397, 284] on h3 "BIOL 2251" at bounding box center [712, 289] width 840 height 35
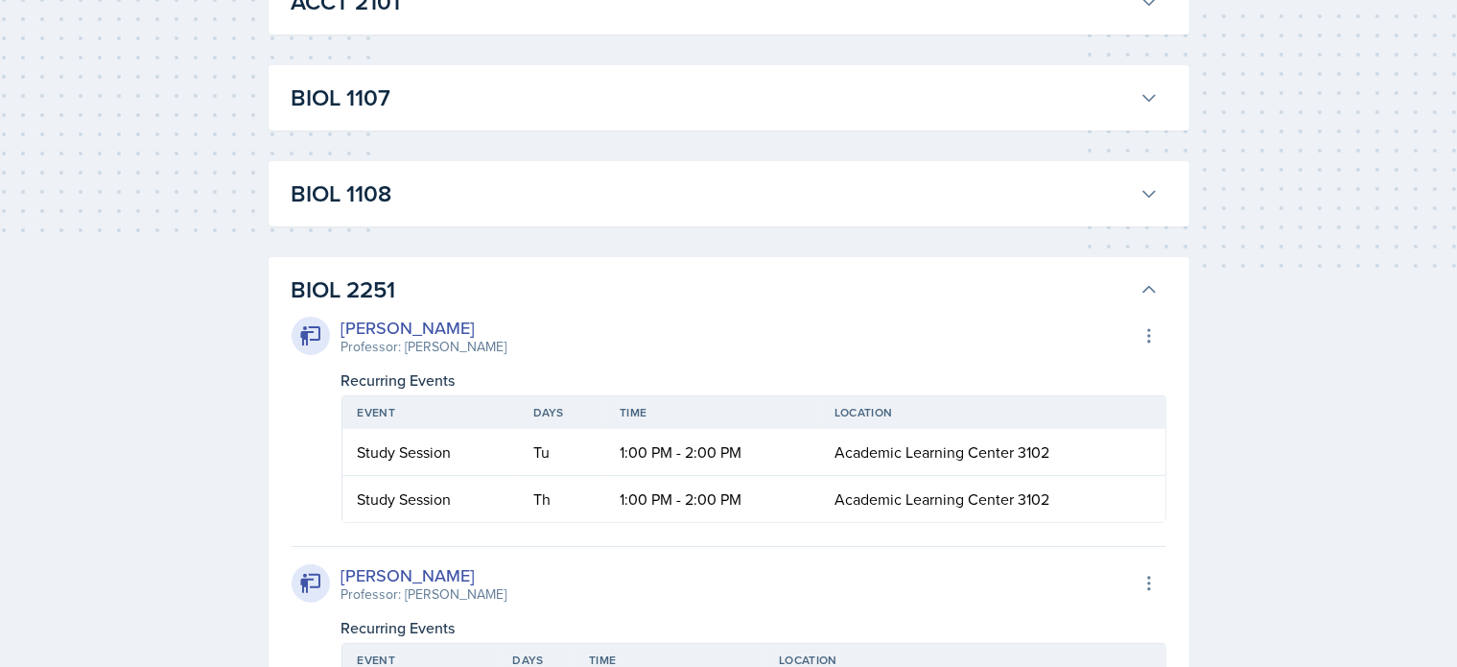
click at [375, 199] on h3 "BIOL 1108" at bounding box center [712, 194] width 840 height 35
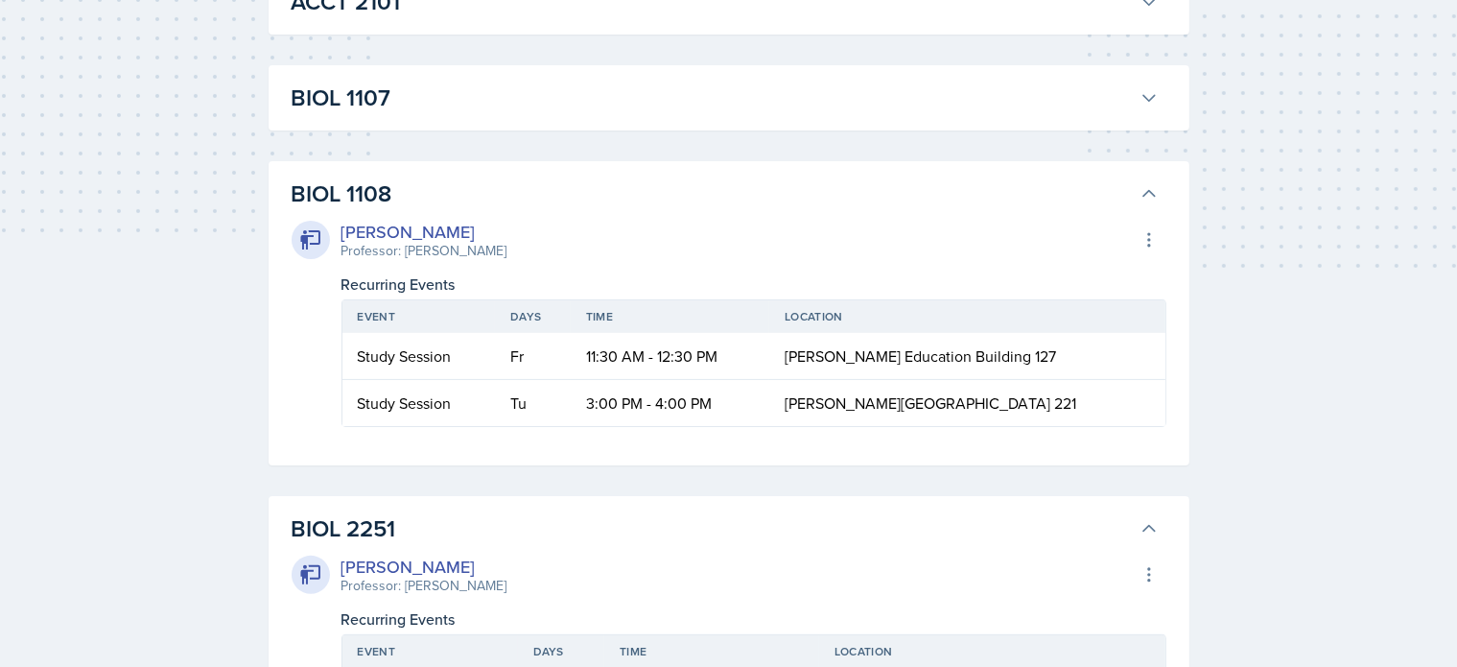
click at [362, 79] on button "BIOL 1107" at bounding box center [725, 98] width 875 height 42
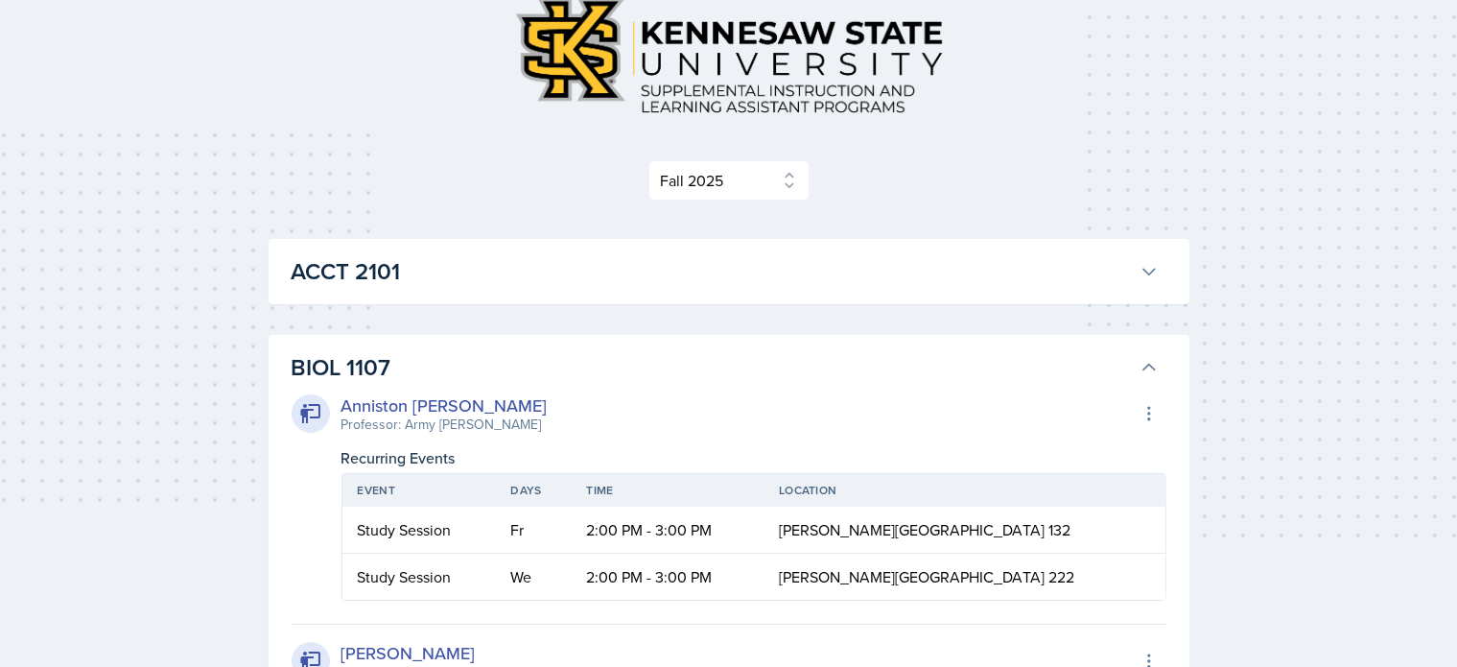
scroll to position [116, 0]
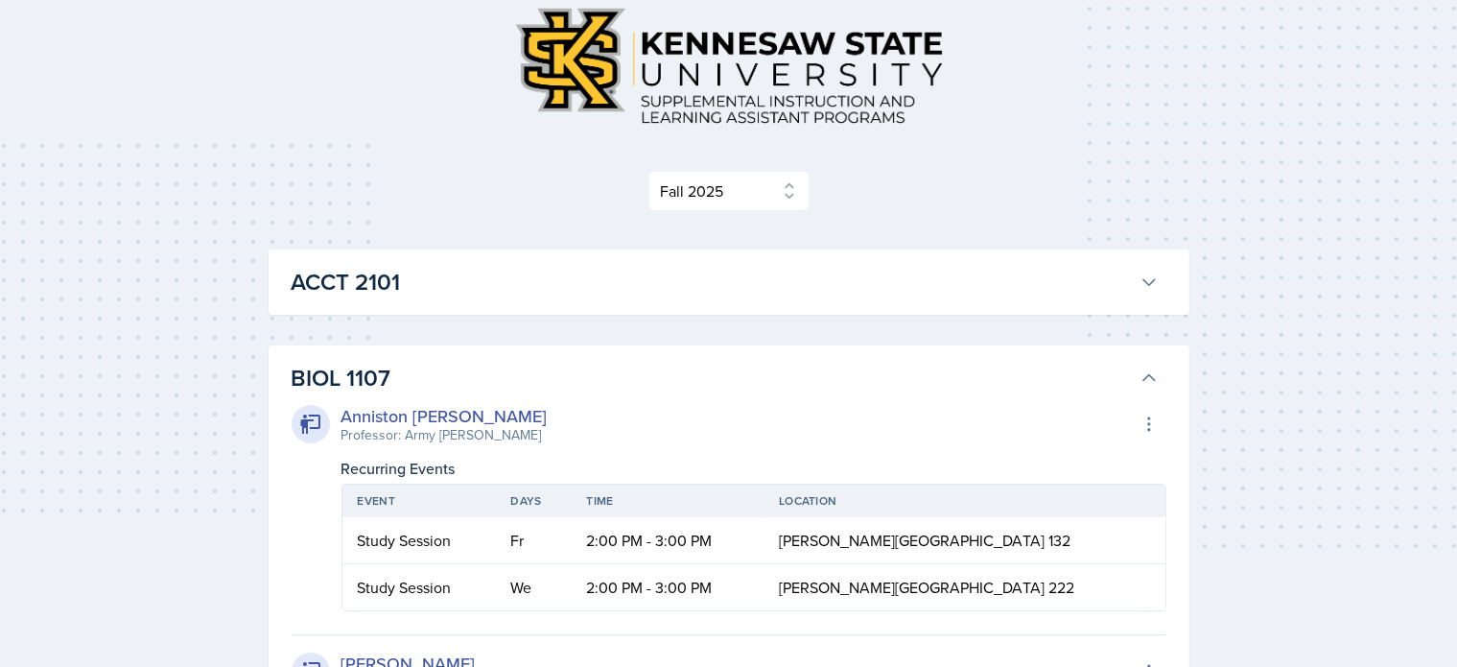
click at [365, 298] on h3 "ACCT 2101" at bounding box center [712, 282] width 840 height 35
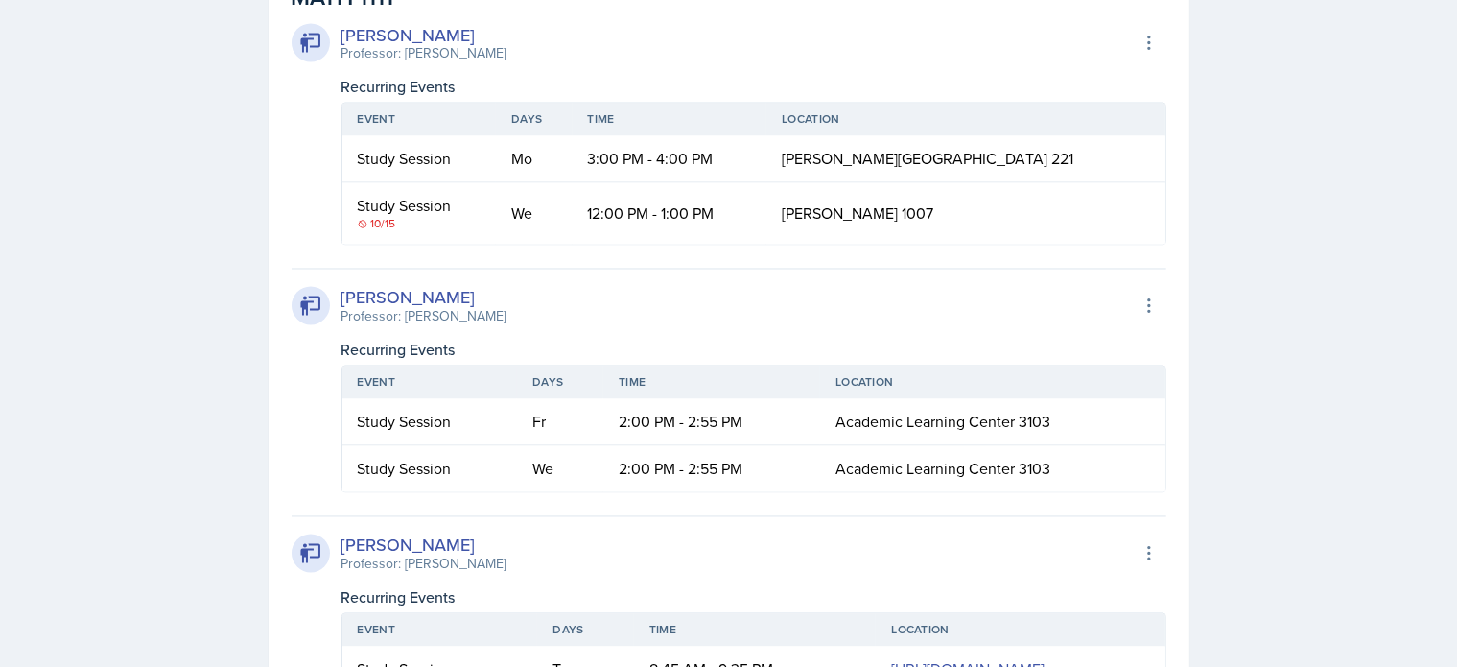
scroll to position [18653, 0]
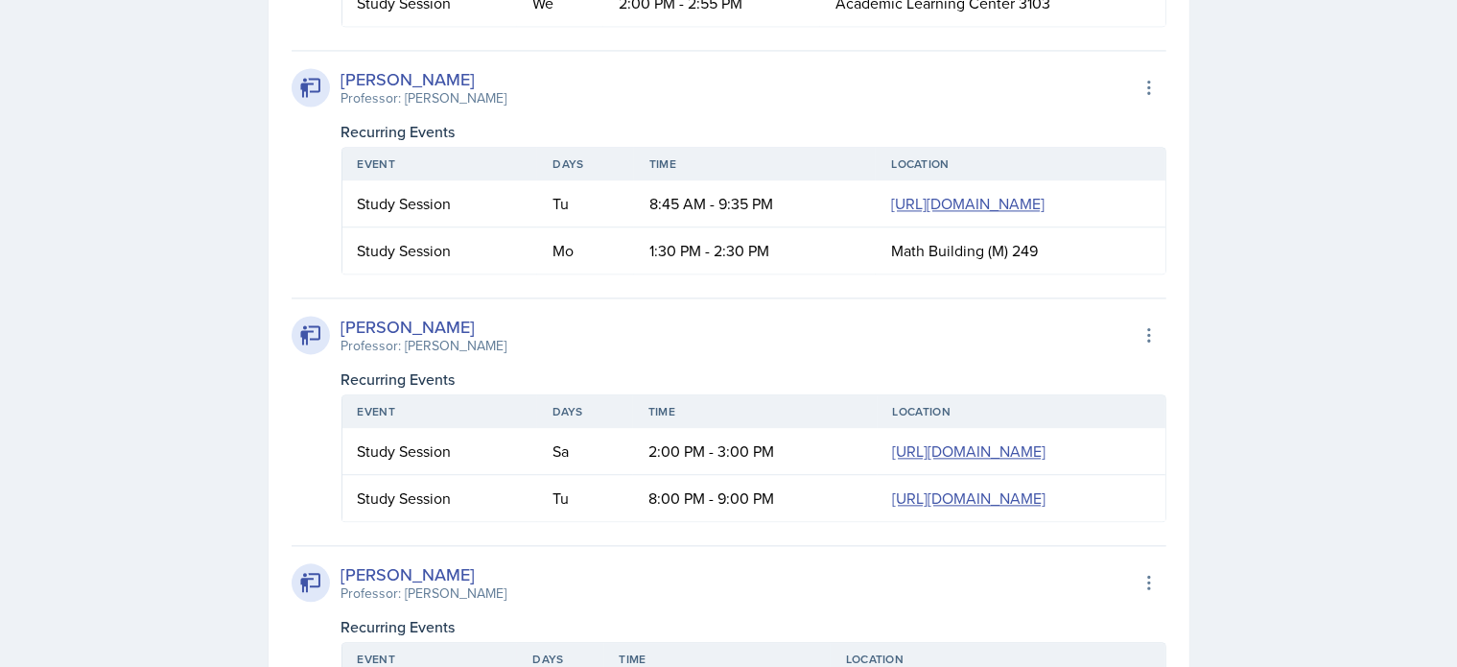
drag, startPoint x: 1465, startPoint y: 1, endPoint x: 1328, endPoint y: 486, distance: 504.5
